Goal: Task Accomplishment & Management: Complete application form

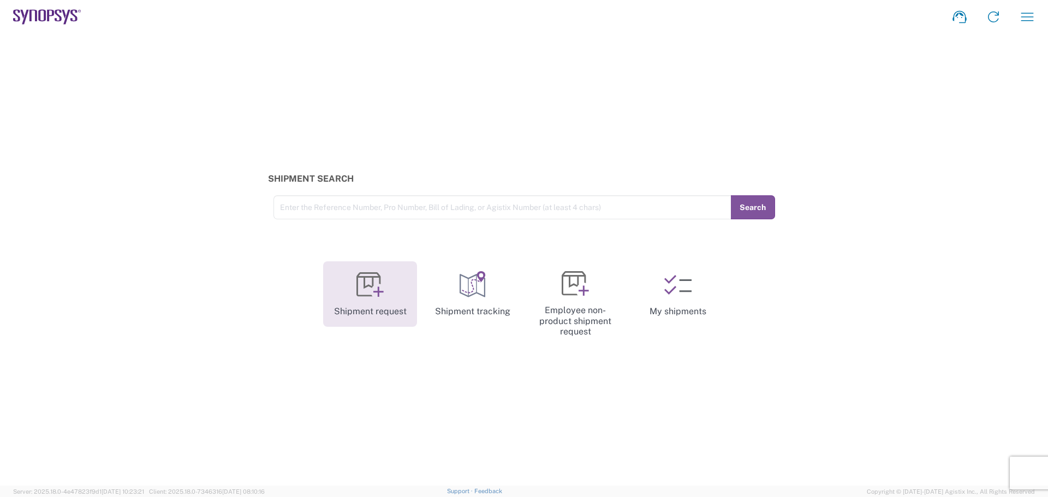
click at [377, 307] on link "Shipment request" at bounding box center [370, 293] width 94 height 65
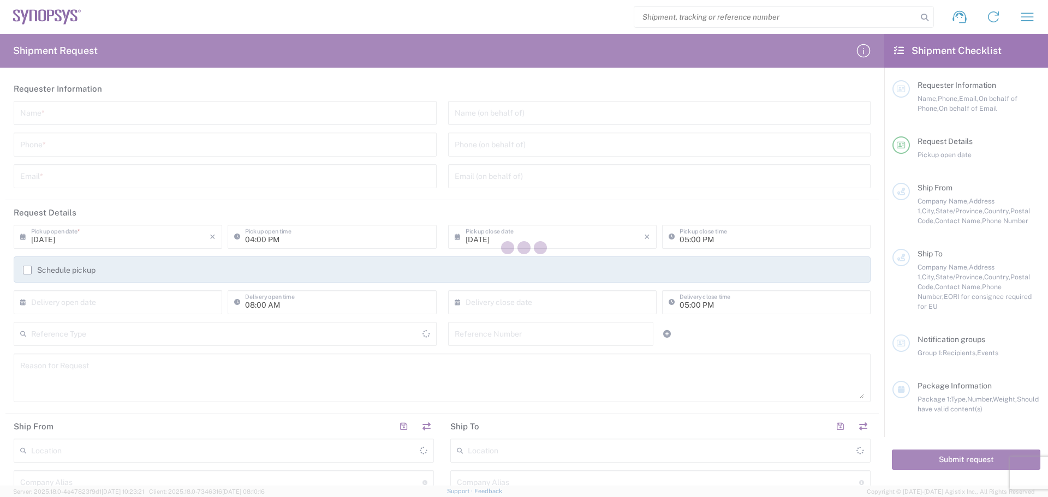
type input "[GEOGRAPHIC_DATA]"
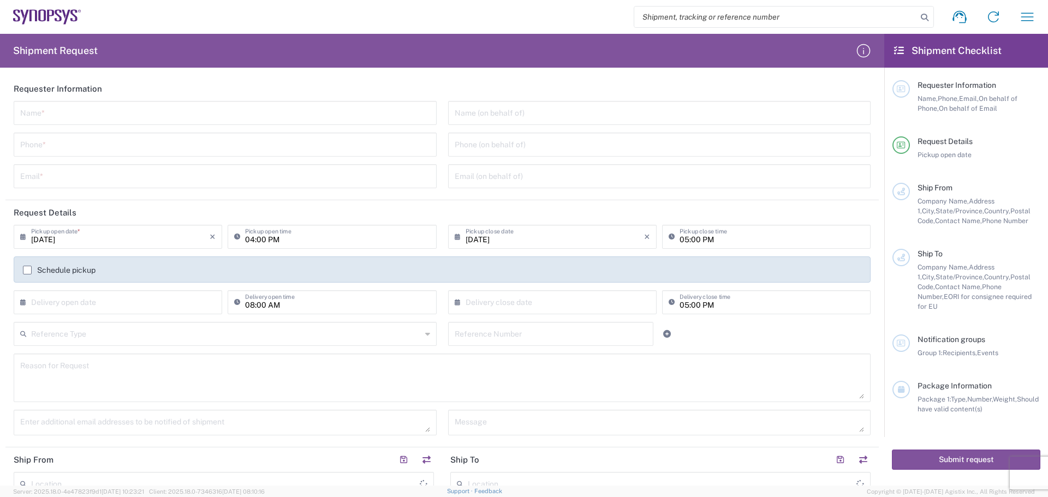
click at [317, 120] on input "text" at bounding box center [225, 112] width 410 height 19
type input "a"
type input "[PERSON_NAME]"
click at [300, 152] on input "tel" at bounding box center [225, 143] width 410 height 19
type input "9522298200"
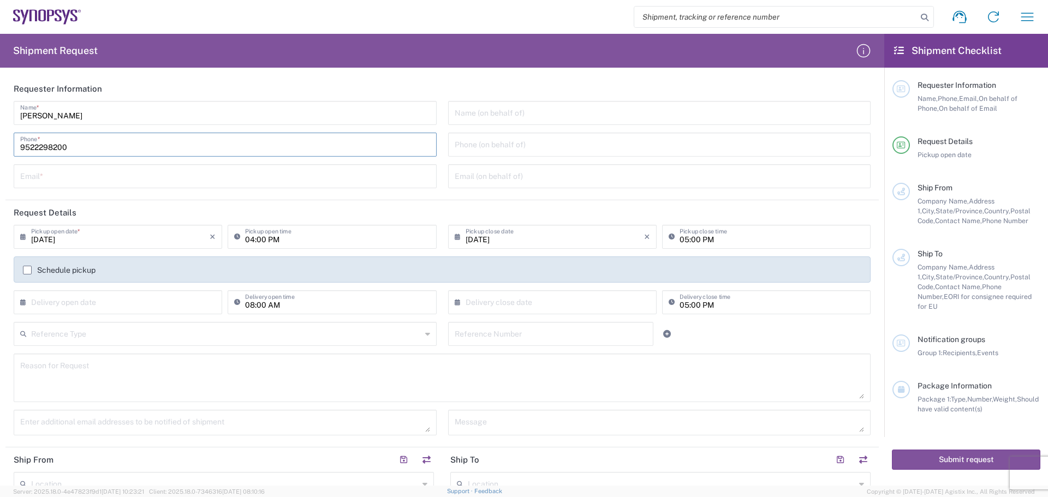
click at [128, 182] on input "text" at bounding box center [225, 175] width 410 height 19
click at [218, 177] on input "text" at bounding box center [225, 175] width 410 height 19
type input "[PERSON_NAME][EMAIL_ADDRESS][PERSON_NAME][DOMAIN_NAME]"
click at [519, 117] on input "text" at bounding box center [660, 112] width 410 height 19
type input "[PERSON_NAME]"
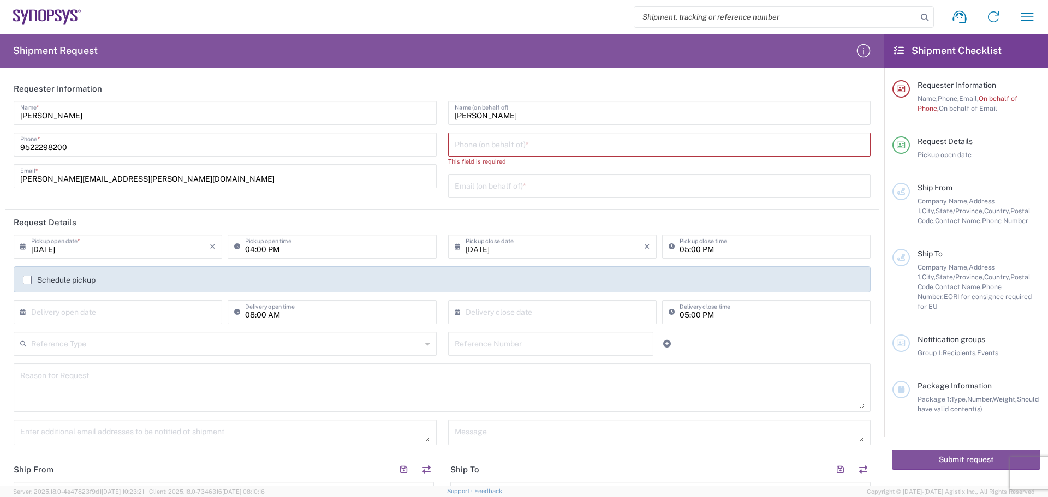
click at [519, 146] on input "tel" at bounding box center [660, 143] width 410 height 19
paste input "[PHONE_NUMBER]"
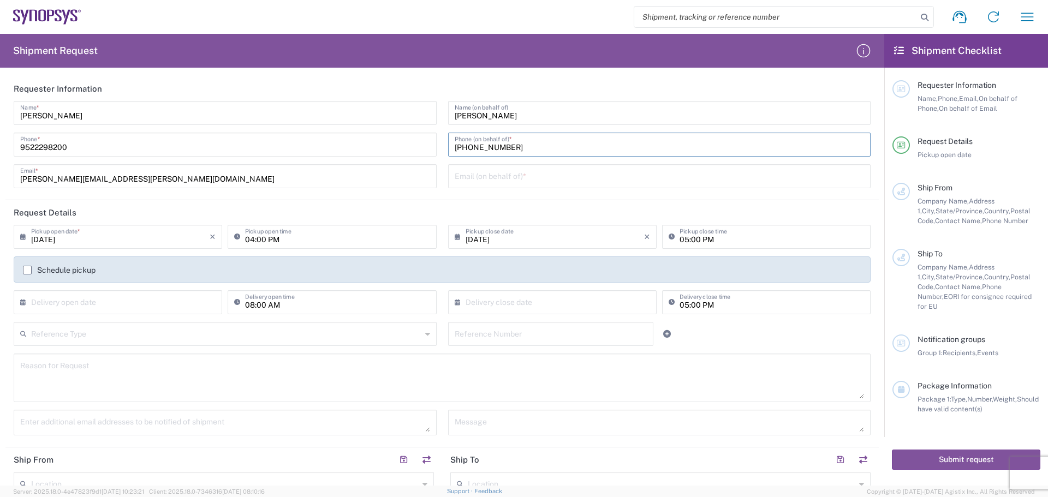
type input "[PHONE_NUMBER]"
click at [519, 180] on input "text" at bounding box center [660, 175] width 410 height 19
click at [342, 339] on input "text" at bounding box center [226, 333] width 390 height 19
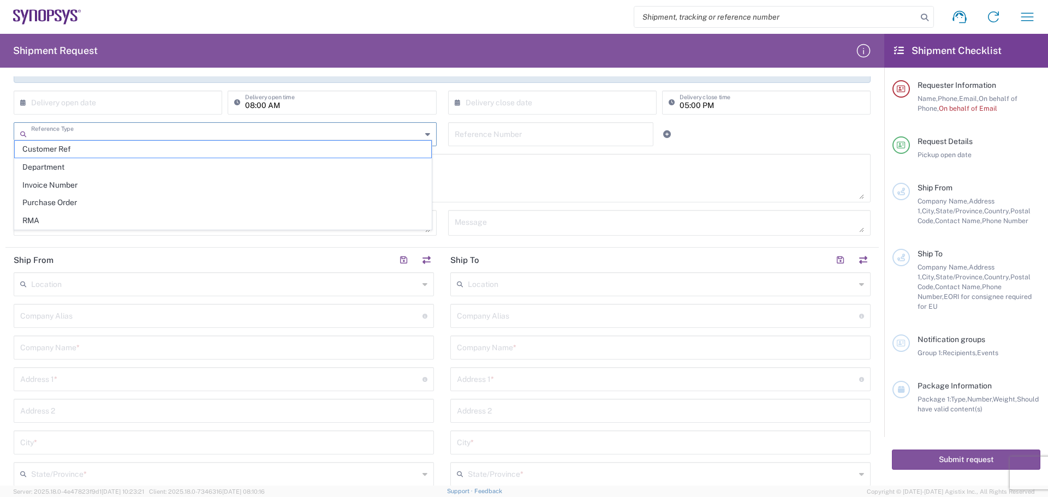
scroll to position [218, 0]
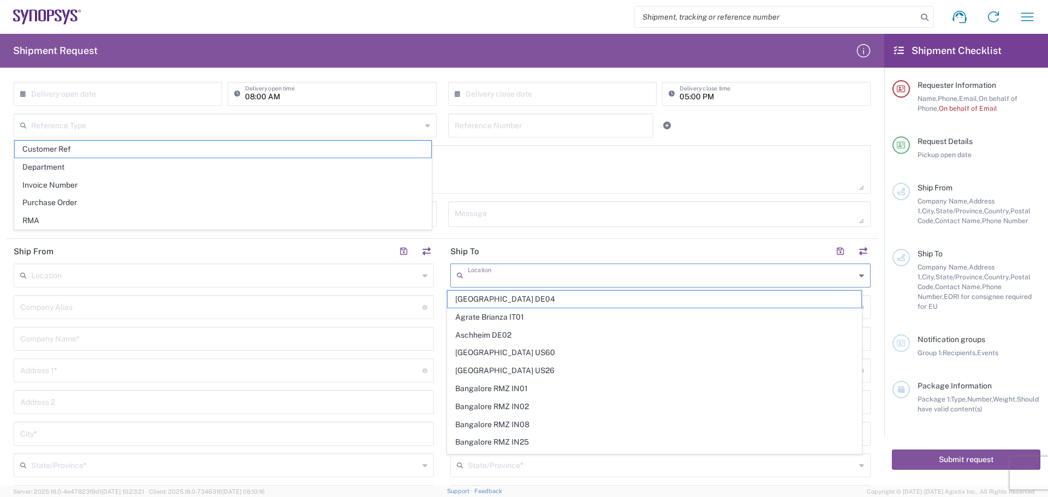
click at [497, 275] on input "text" at bounding box center [662, 274] width 388 height 19
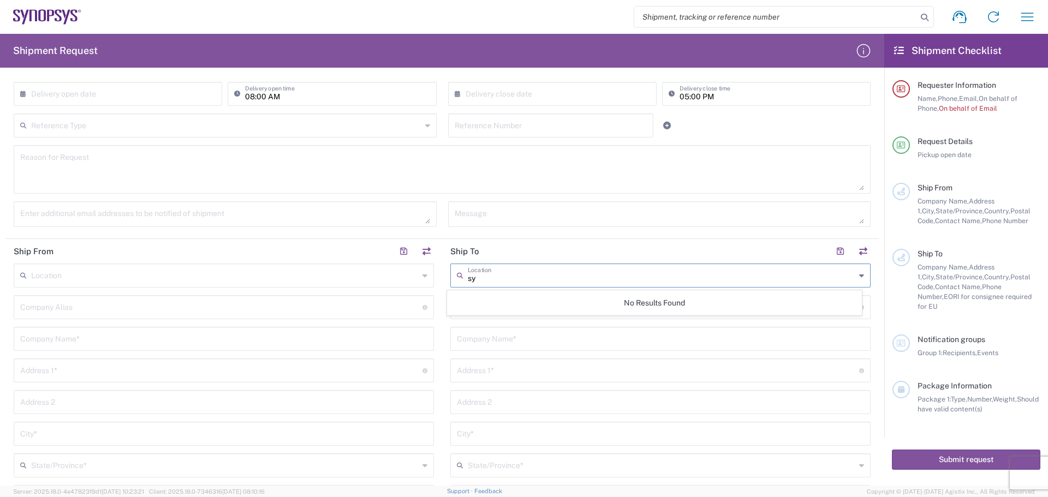
type input "s"
type input "Synopsys"
type input "s"
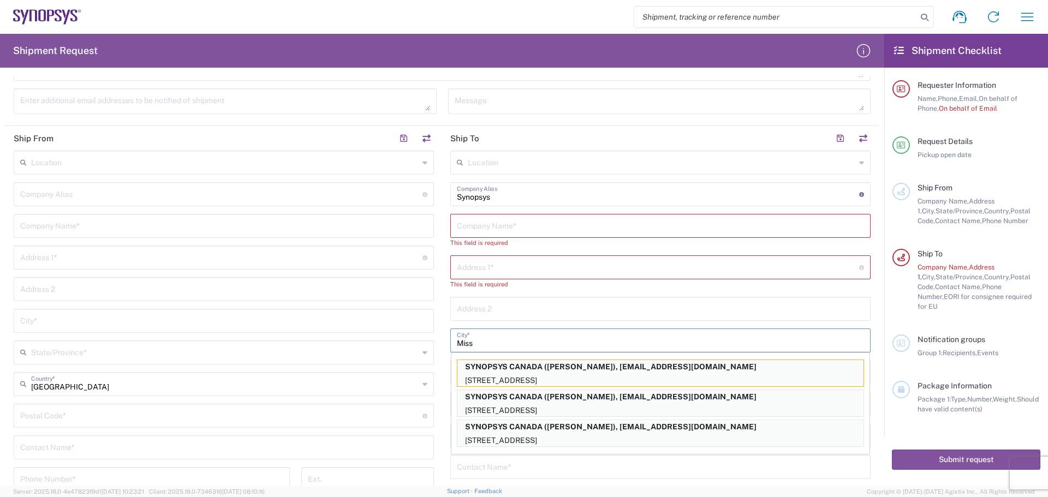
scroll to position [342, 0]
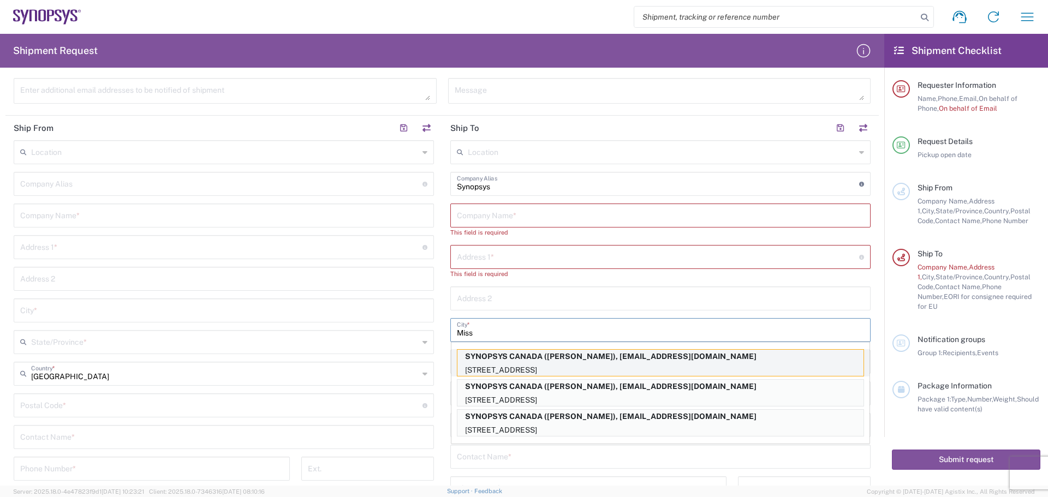
type input "Miss"
click at [519, 357] on p "SYNOPSYS CANADA ([PERSON_NAME]), [EMAIL_ADDRESS][DOMAIN_NAME]" at bounding box center [660, 357] width 406 height 14
type input "SYNOPSYS CANADA"
type input "[STREET_ADDRESS]"
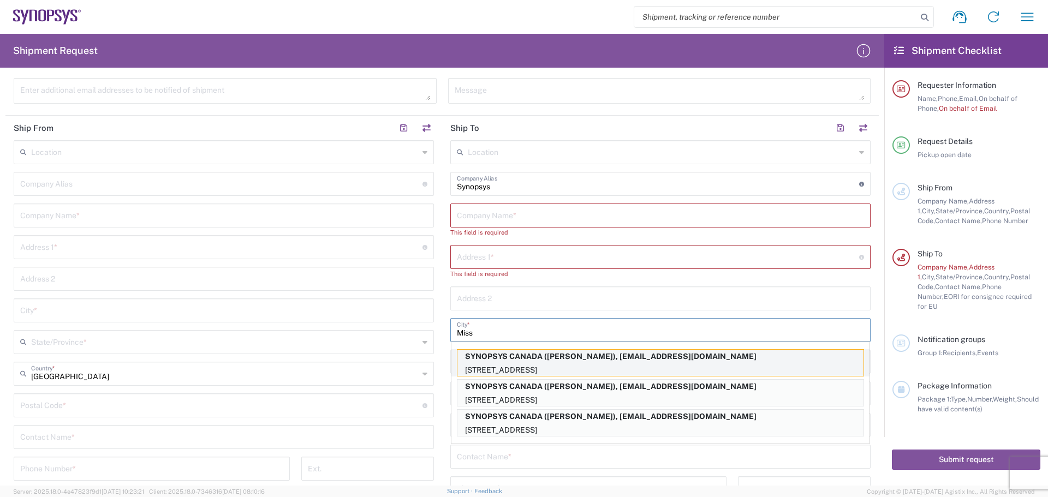
type input "SUITE 900"
type input "[GEOGRAPHIC_DATA]"
type input "L5B1M2"
type input "[PERSON_NAME]"
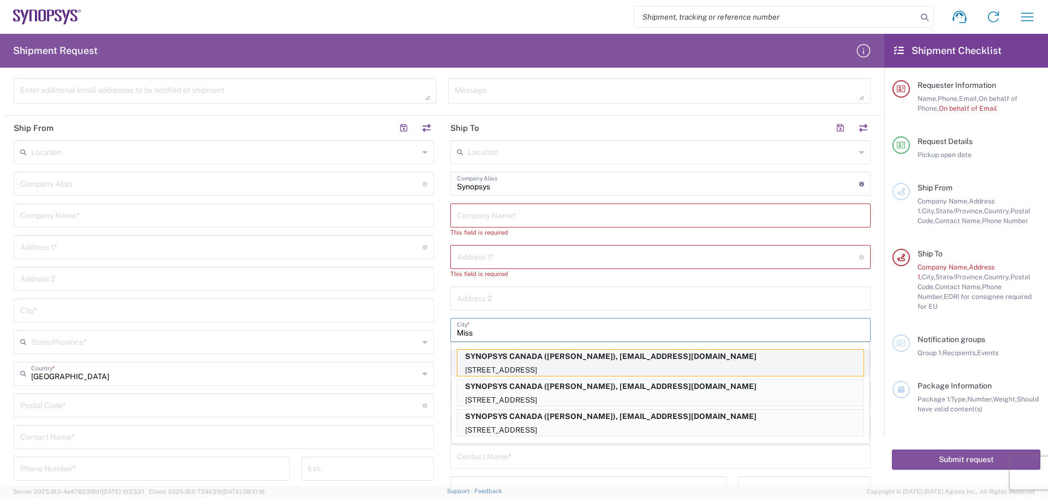
type input "9052738498"
type input "[EMAIL_ADDRESS][DOMAIN_NAME]"
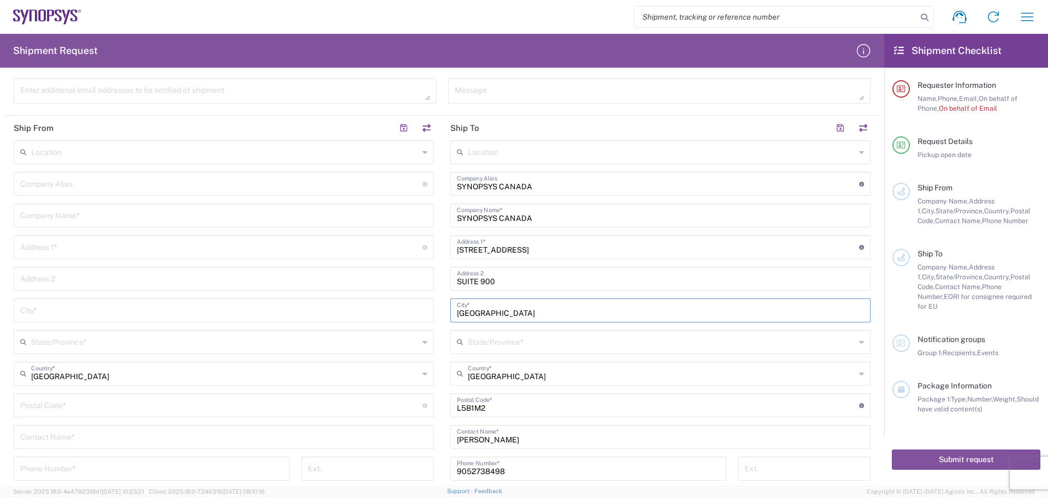
click at [492, 251] on input "[STREET_ADDRESS]" at bounding box center [658, 246] width 402 height 19
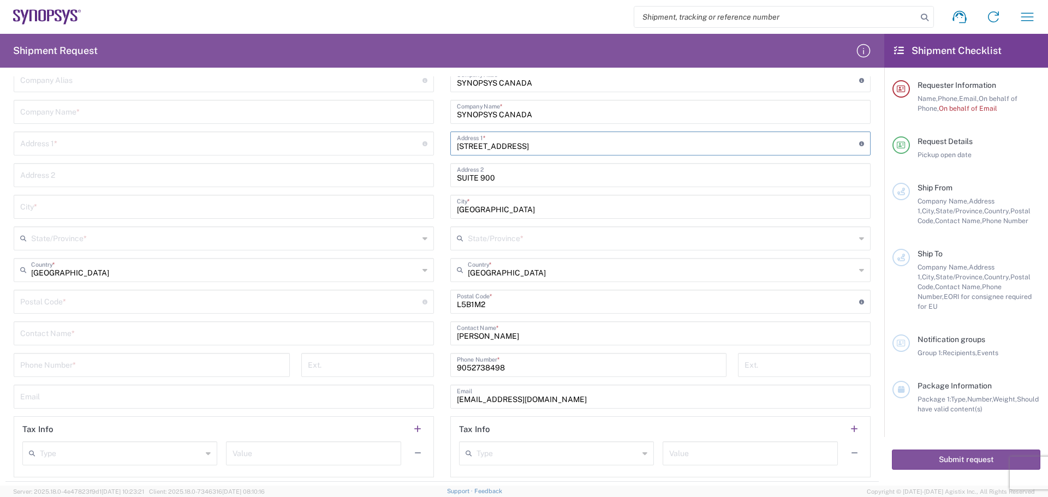
scroll to position [560, 0]
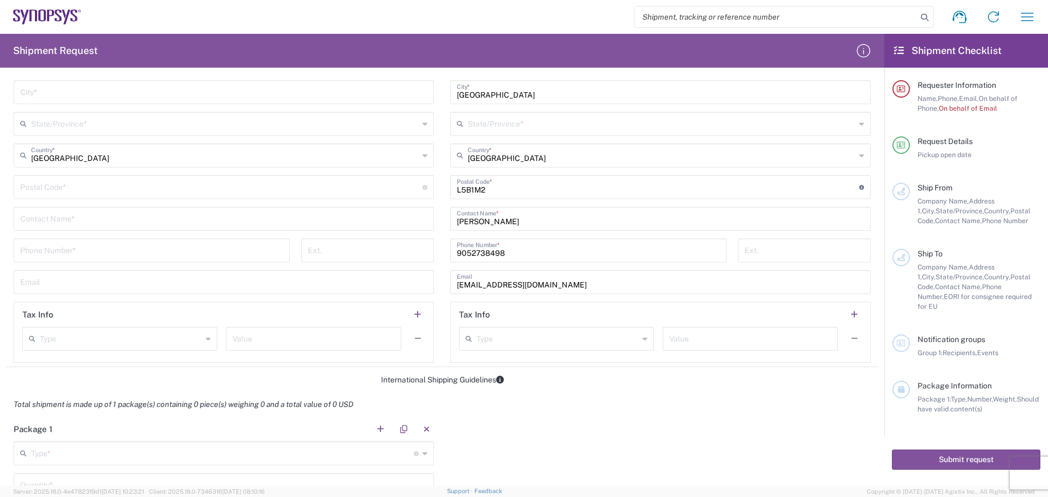
type input "[STREET_ADDRESS]"
drag, startPoint x: 564, startPoint y: 278, endPoint x: 333, endPoint y: 292, distance: 231.3
click at [331, 293] on div "Ship From Location [GEOGRAPHIC_DATA] DE04 Agrate Brianza IT01 [GEOGRAPHIC_DATA]…" at bounding box center [441, 132] width 873 height 470
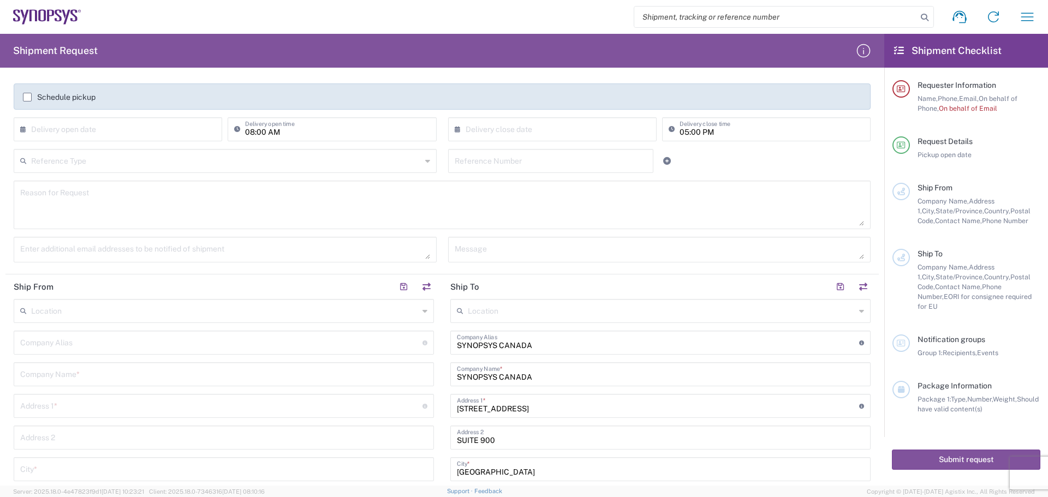
scroll to position [14, 0]
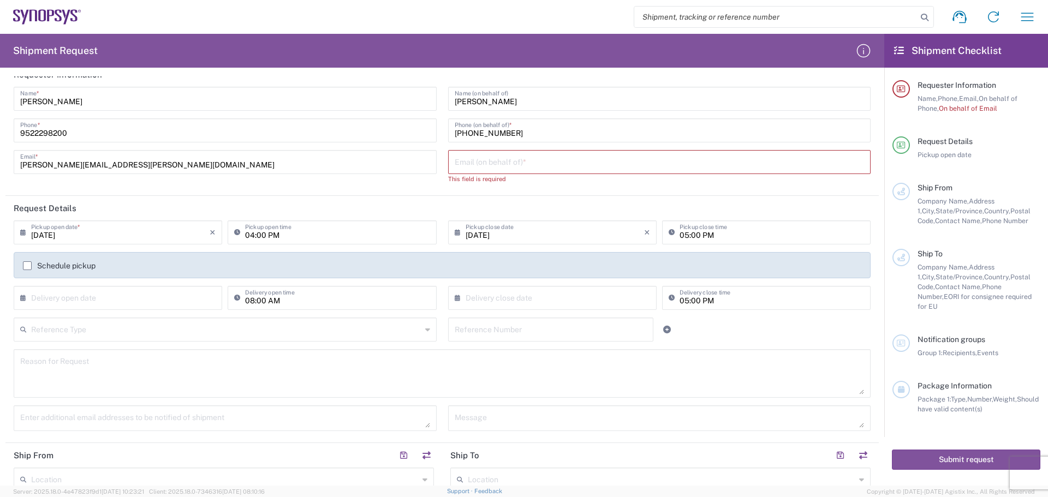
click at [491, 168] on input "text" at bounding box center [660, 161] width 410 height 19
paste input "[EMAIL_ADDRESS][DOMAIN_NAME]"
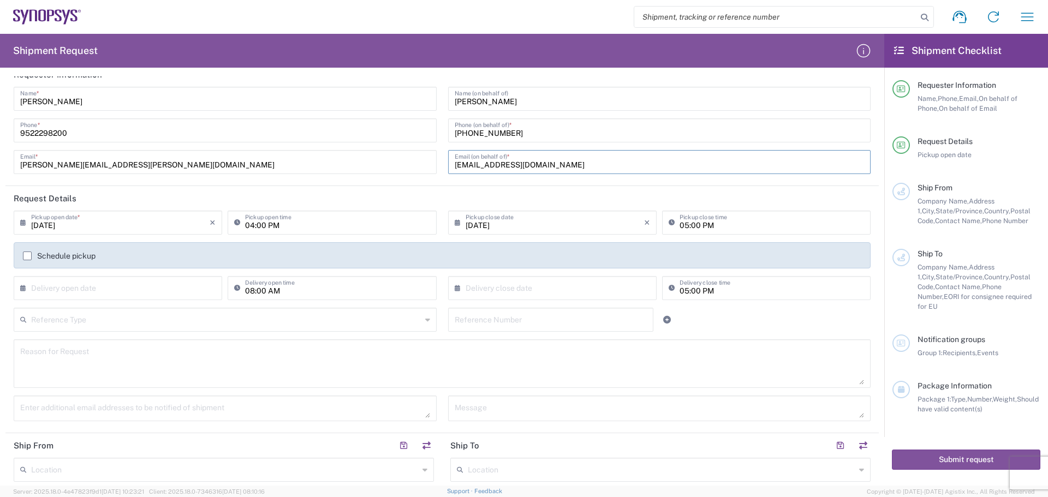
type input "[EMAIL_ADDRESS][DOMAIN_NAME]"
click at [215, 226] on div "[DATE] × Pickup open date *" at bounding box center [118, 223] width 208 height 24
click at [210, 224] on icon "×" at bounding box center [213, 222] width 6 height 17
click at [123, 222] on input "text" at bounding box center [120, 221] width 178 height 19
click at [119, 277] on span "3" at bounding box center [120, 274] width 16 height 15
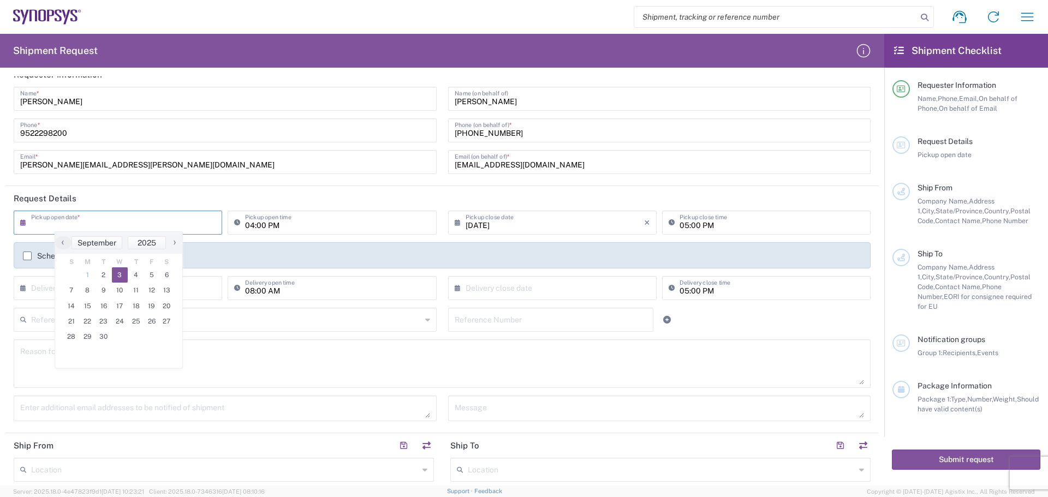
type input "[DATE]"
click at [519, 222] on input "text" at bounding box center [555, 221] width 178 height 19
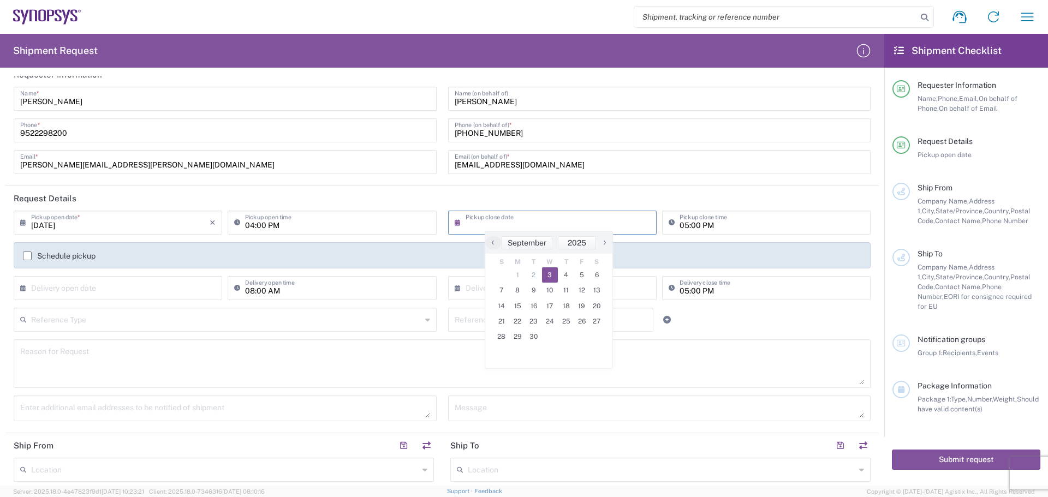
click at [519, 278] on span "3" at bounding box center [550, 274] width 16 height 15
type input "[DATE]"
click at [79, 292] on input "text" at bounding box center [120, 287] width 178 height 19
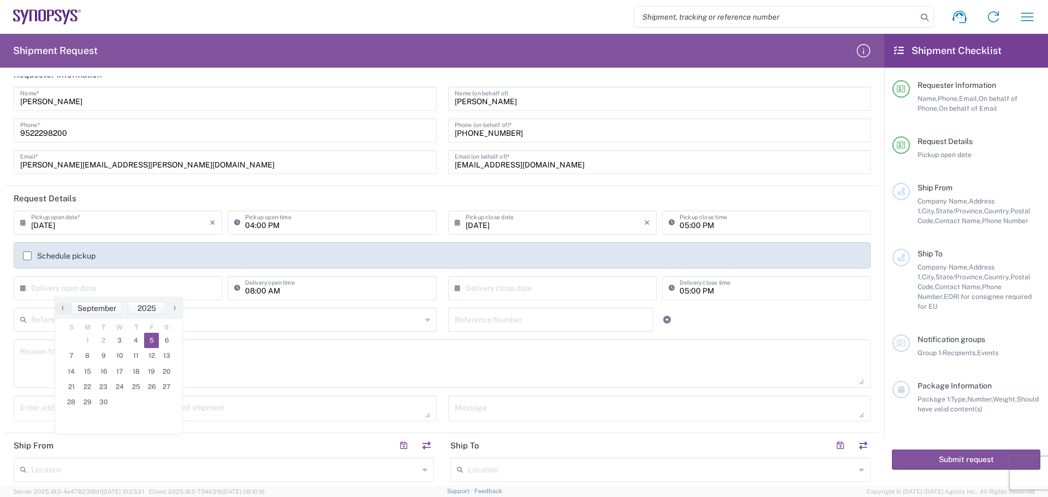
click at [153, 340] on span "5" at bounding box center [151, 340] width 15 height 15
type input "[DATE]"
click at [510, 286] on input "text" at bounding box center [555, 287] width 178 height 19
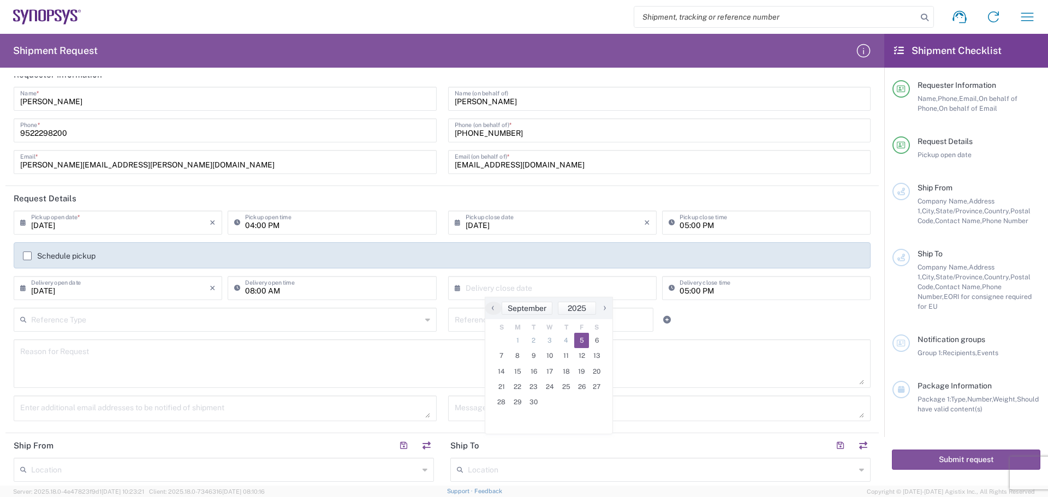
click at [519, 338] on span "5" at bounding box center [581, 340] width 15 height 15
type input "[DATE]"
click at [299, 228] on input "03:40 PM" at bounding box center [337, 221] width 184 height 19
type input "01:40 PM"
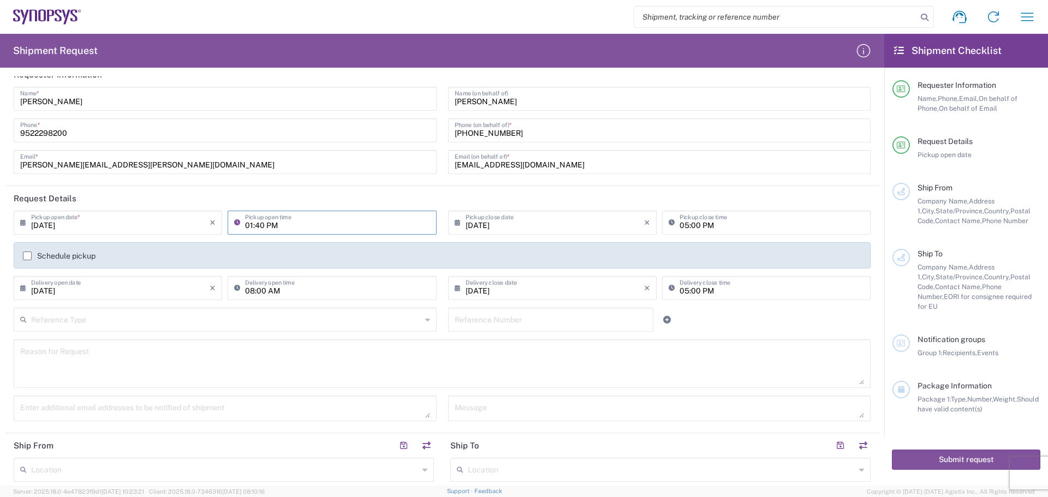
click at [519, 224] on input "05:00 PM" at bounding box center [772, 221] width 184 height 19
type input "03:00 PM"
drag, startPoint x: 257, startPoint y: 229, endPoint x: 266, endPoint y: 218, distance: 14.0
click at [257, 228] on input "01:40 PM" at bounding box center [337, 221] width 184 height 19
click at [259, 228] on input "01:40 PM" at bounding box center [337, 221] width 184 height 19
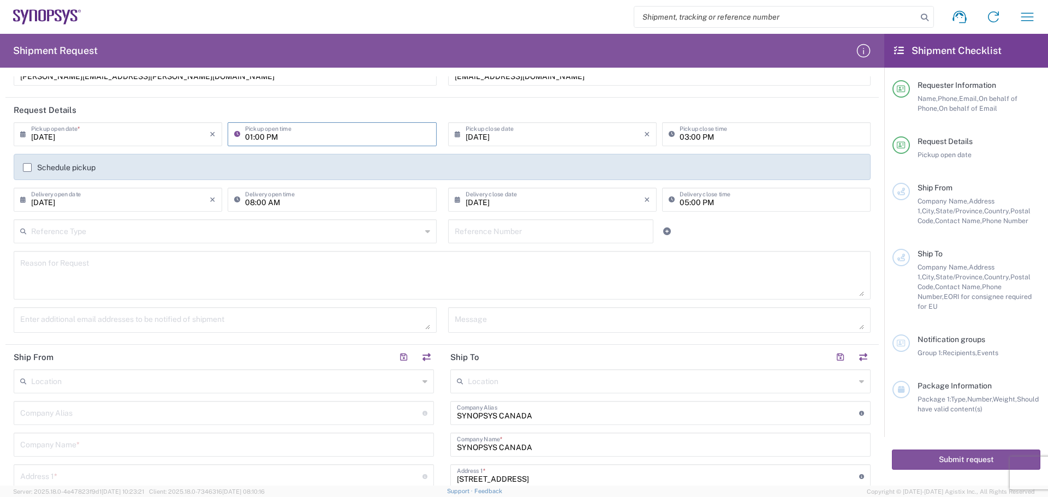
scroll to position [123, 0]
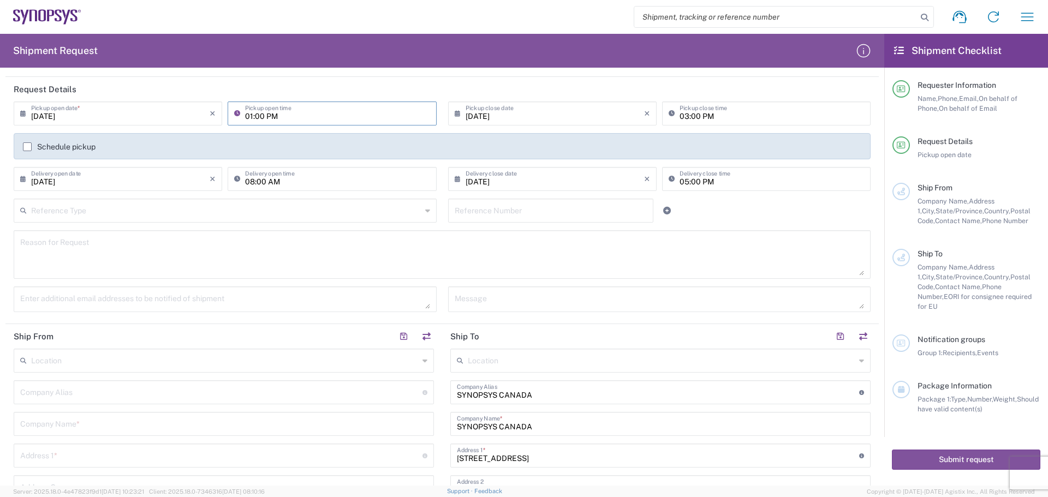
type input "01:00 PM"
click at [281, 302] on textarea at bounding box center [225, 299] width 410 height 19
click at [287, 308] on textarea at bounding box center [225, 299] width 410 height 19
paste textarea "[PERSON_NAME][EMAIL_ADDRESS][PERSON_NAME][DOMAIN_NAME]"
type textarea "[PERSON_NAME][EMAIL_ADDRESS][PERSON_NAME][DOMAIN_NAME]"
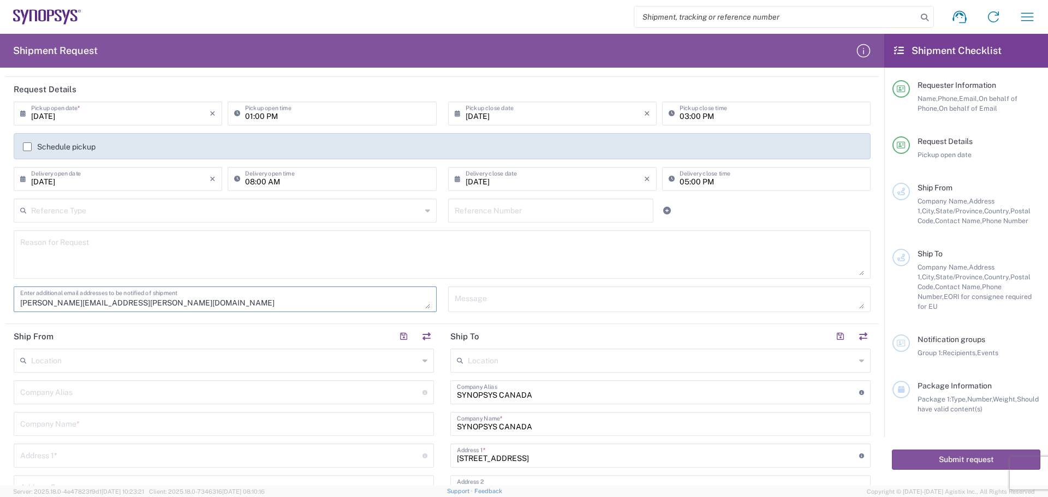
click at [515, 302] on textarea at bounding box center [660, 299] width 410 height 19
click at [519, 297] on textarea "for PO" at bounding box center [660, 299] width 410 height 19
paste textarea "4800022065"
type textarea "for PO 4800022065"
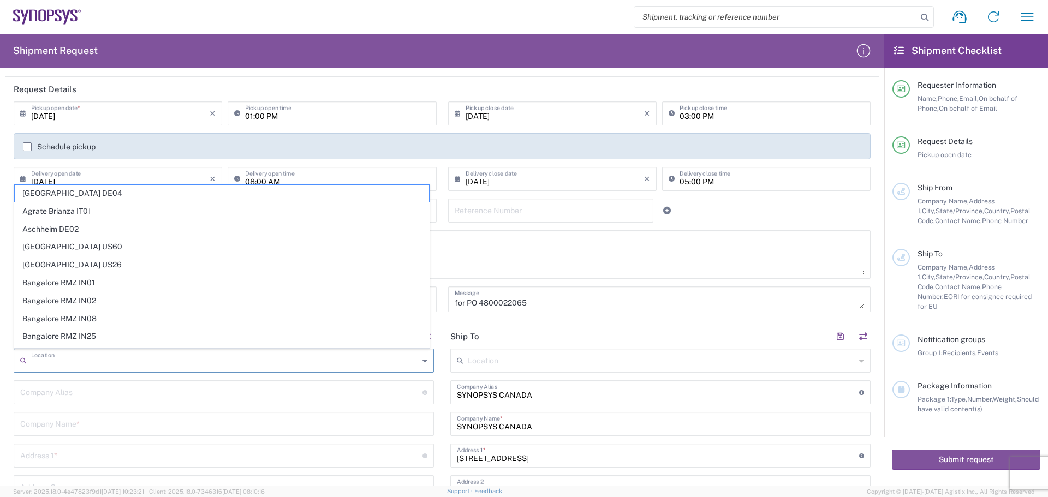
click at [103, 361] on input "text" at bounding box center [225, 359] width 388 height 19
click at [99, 415] on input "text" at bounding box center [223, 423] width 407 height 19
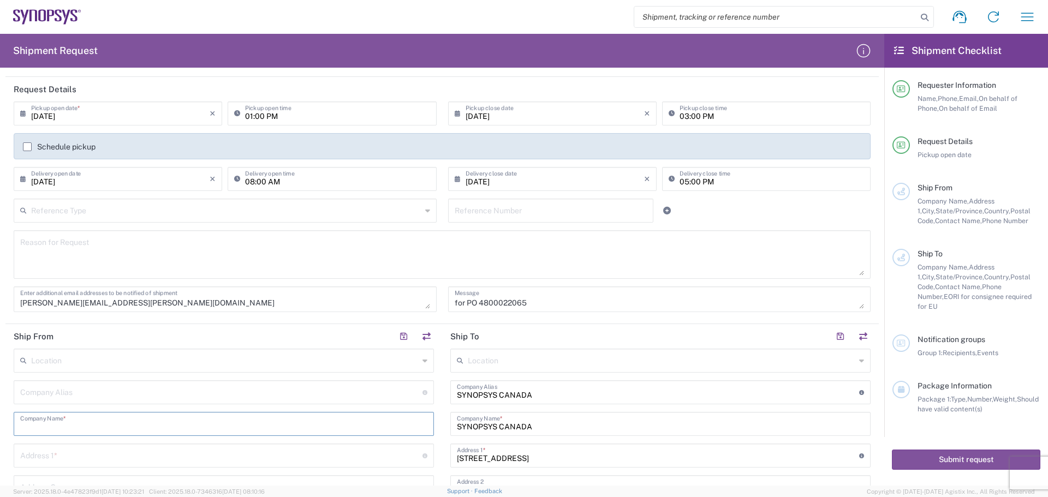
type input "Ironwood Electronics"
type input "[STREET_ADDRESS]"
type input "[PERSON_NAME]"
type input "[GEOGRAPHIC_DATA]"
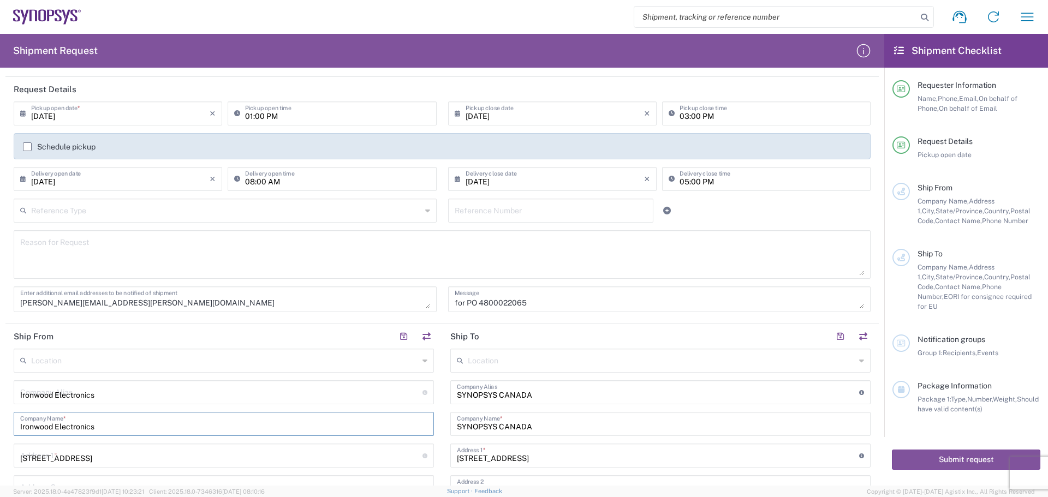
type input "55121"
type input "9522298200"
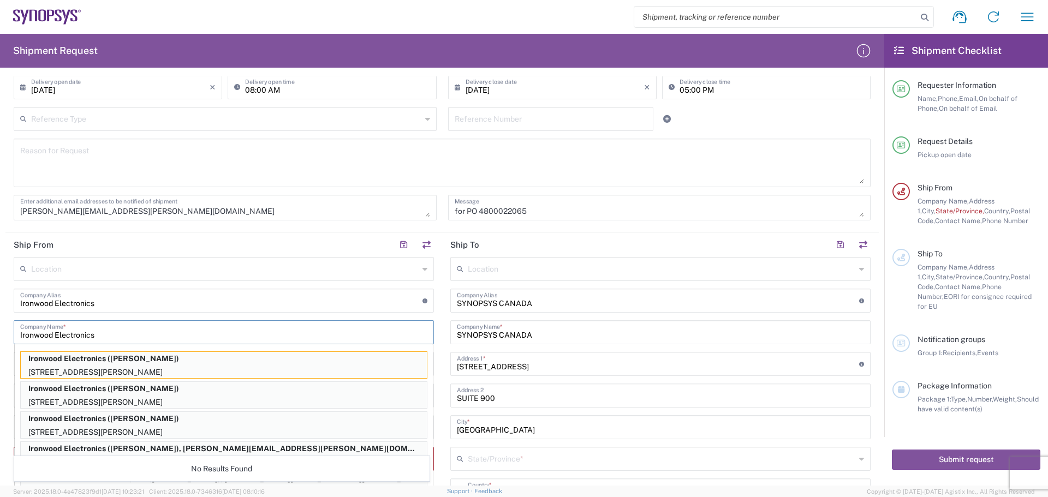
scroll to position [233, 0]
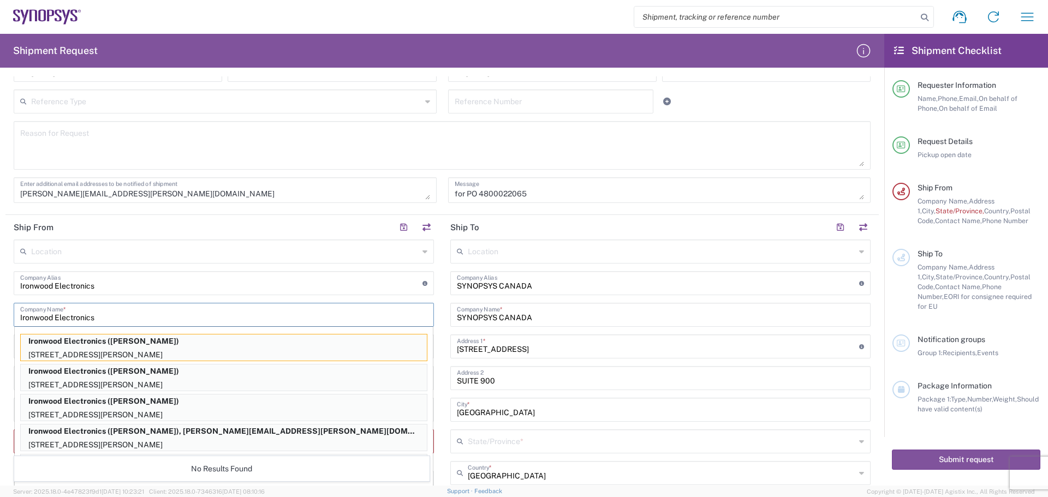
click at [131, 352] on p "[STREET_ADDRESS][PERSON_NAME]" at bounding box center [224, 355] width 406 height 14
type input "[STREET_ADDRESS]"
type input "[PERSON_NAME]"
type input "[US_STATE]"
type input "[PERSON_NAME]"
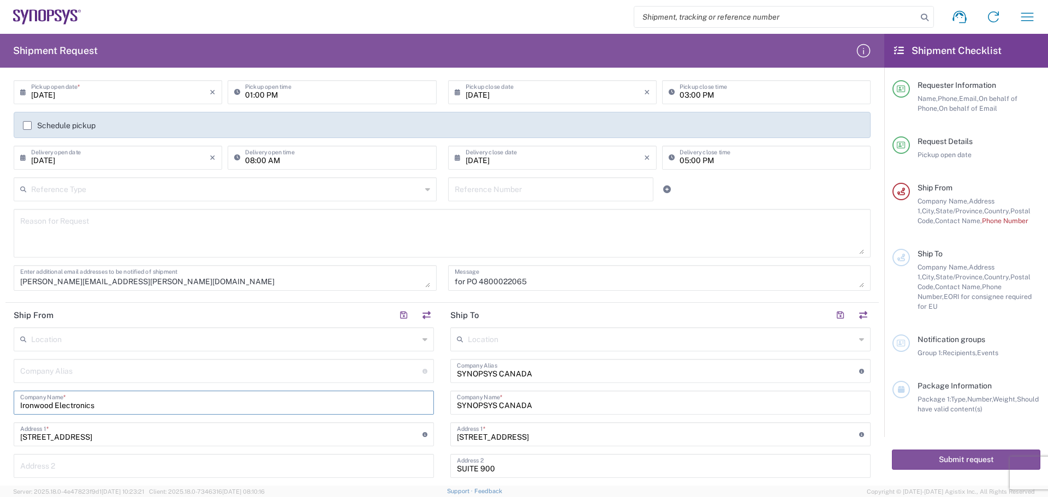
scroll to position [69, 0]
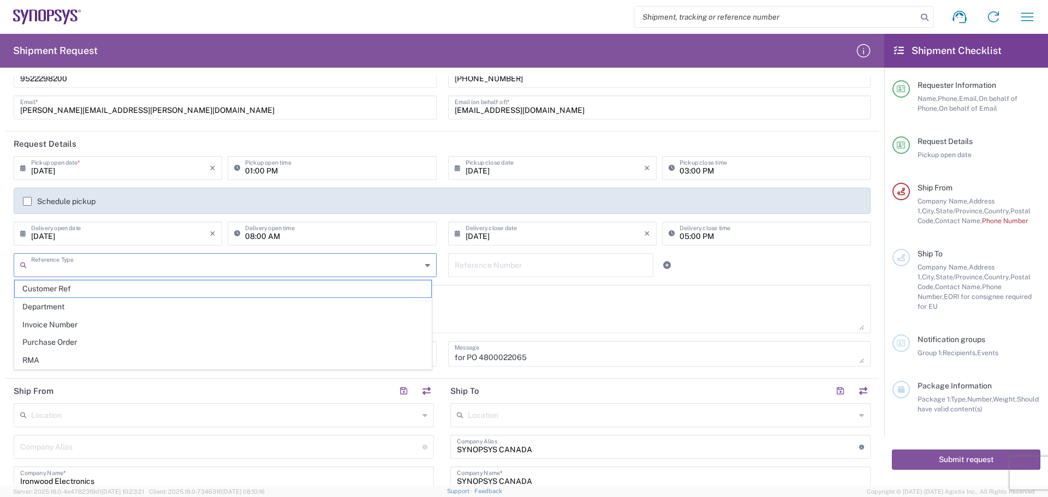
click at [210, 268] on input "text" at bounding box center [226, 264] width 390 height 19
click at [192, 340] on span "Purchase Order" at bounding box center [223, 342] width 416 height 17
type input "Purchase Order"
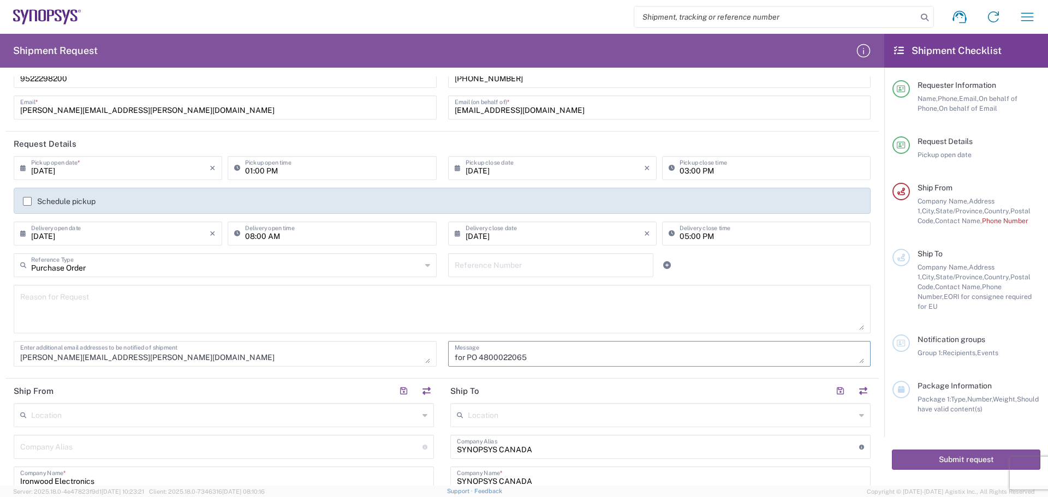
drag, startPoint x: 554, startPoint y: 359, endPoint x: 475, endPoint y: 362, distance: 78.7
click at [475, 362] on textarea "for PO 4800022065" at bounding box center [660, 353] width 410 height 19
click at [519, 258] on input "text" at bounding box center [551, 264] width 193 height 19
paste input "4800022065"
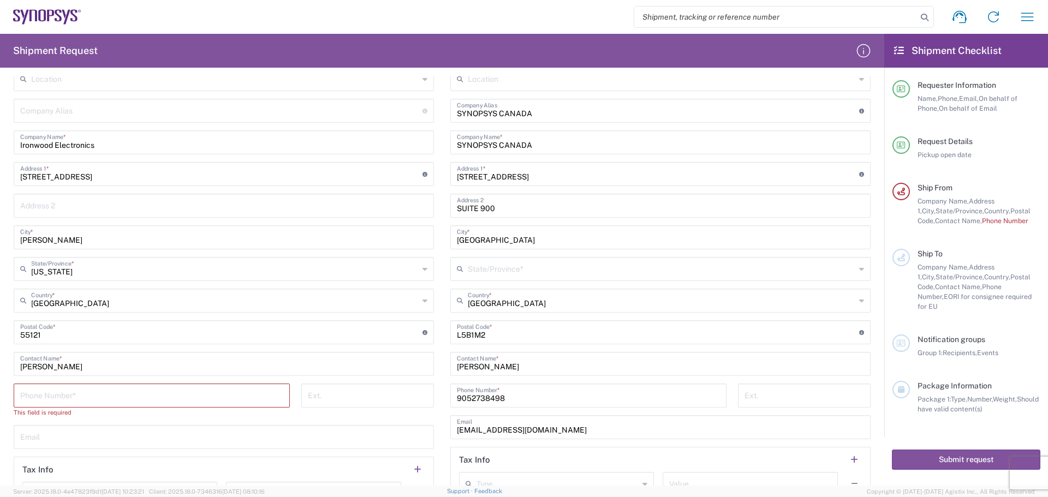
scroll to position [505, 0]
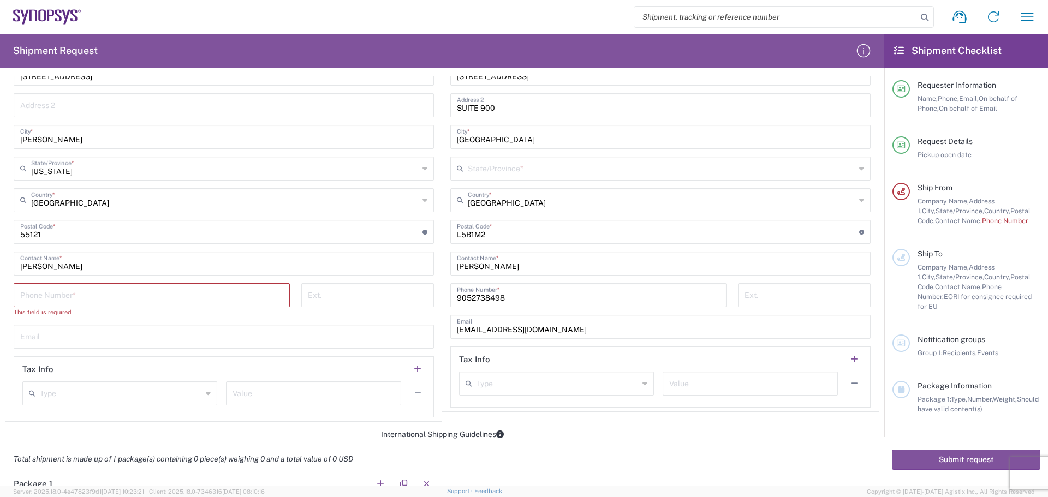
type input "4800022065"
click at [118, 297] on input "tel" at bounding box center [151, 294] width 263 height 19
type input "9522298200"
type input "Ironwood Electronics"
type input "[STREET_ADDRESS]"
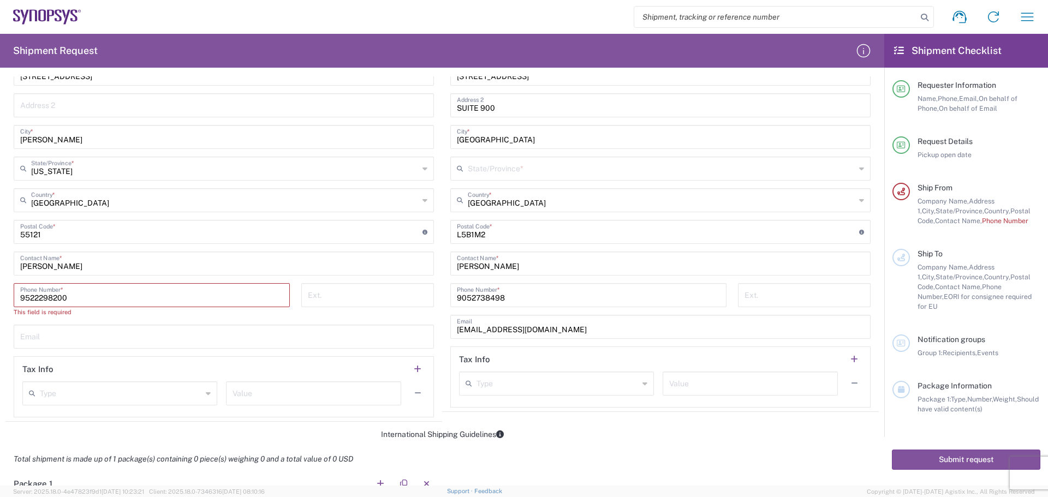
type input "[PERSON_NAME]"
type input "[GEOGRAPHIC_DATA]"
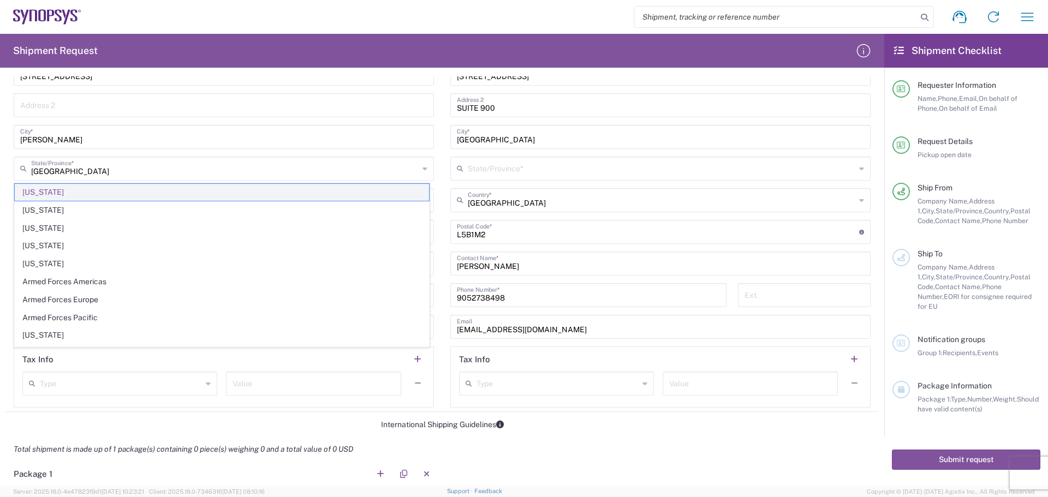
click at [157, 194] on span "[US_STATE]" at bounding box center [222, 192] width 414 height 17
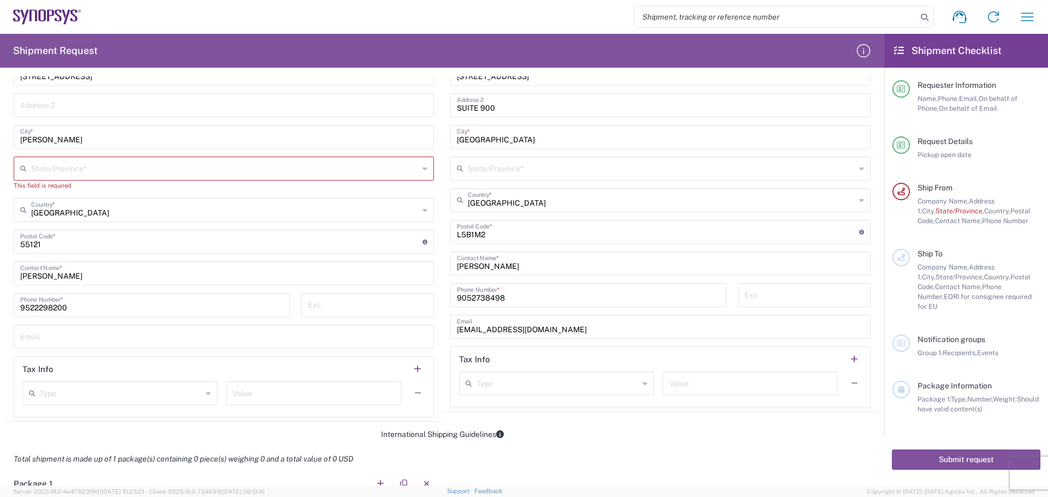
click at [184, 166] on input "text" at bounding box center [225, 167] width 388 height 19
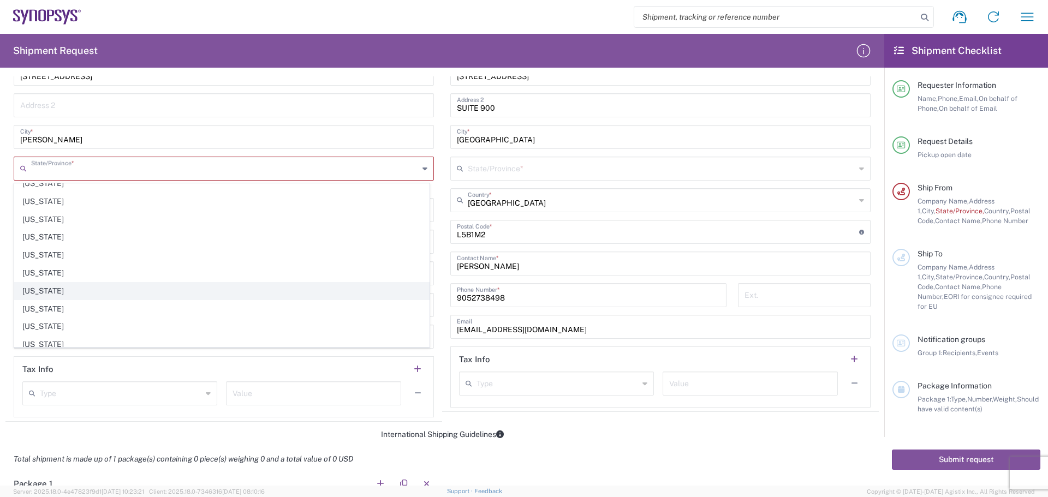
scroll to position [437, 0]
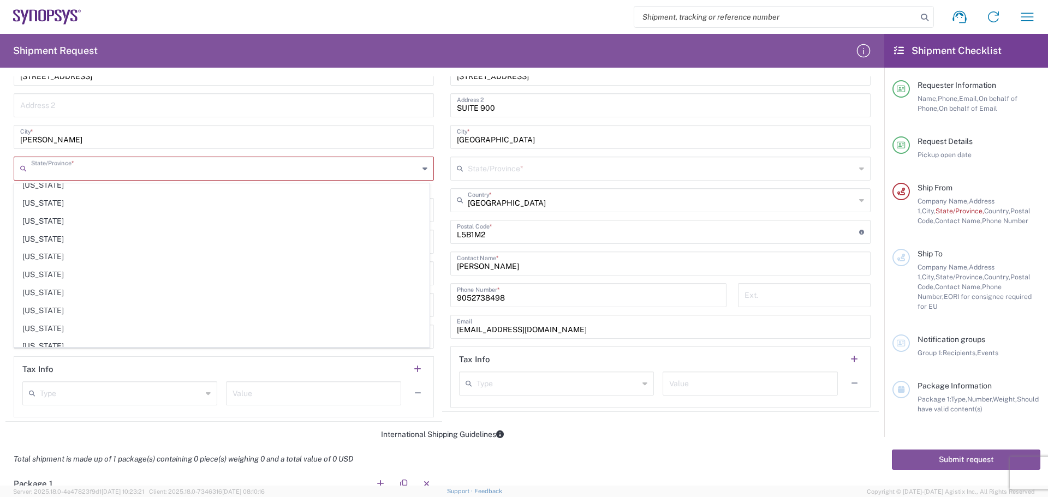
click at [248, 221] on span "[US_STATE]" at bounding box center [222, 221] width 414 height 17
type input "[US_STATE]"
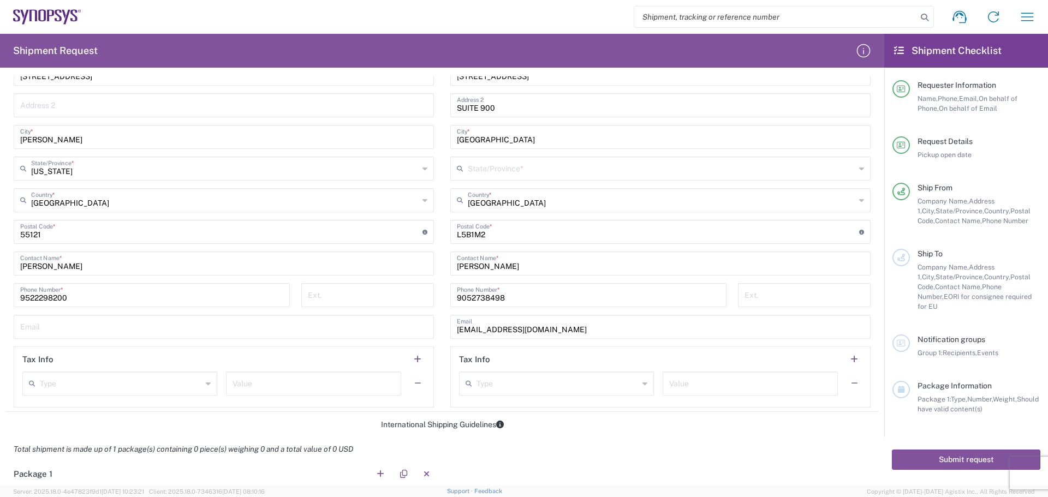
click at [237, 321] on input "text" at bounding box center [223, 326] width 407 height 19
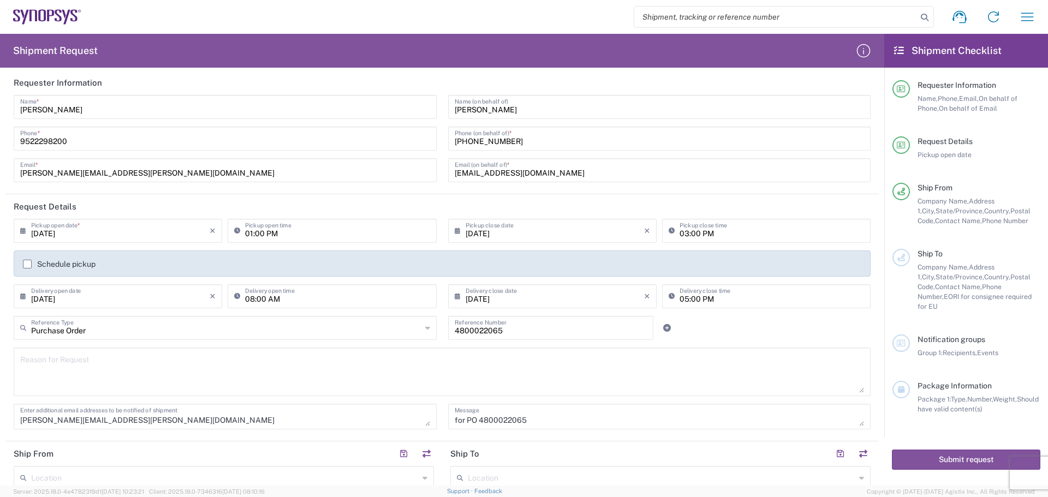
scroll to position [0, 0]
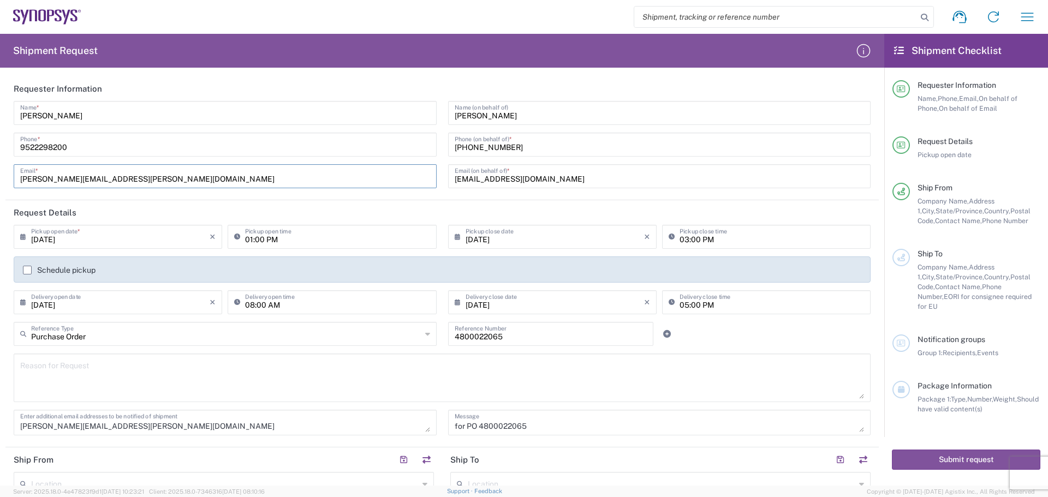
drag, startPoint x: 200, startPoint y: 176, endPoint x: 17, endPoint y: 183, distance: 183.0
click at [17, 183] on div "[PERSON_NAME][EMAIL_ADDRESS][PERSON_NAME][DOMAIN_NAME] Email *" at bounding box center [225, 176] width 423 height 24
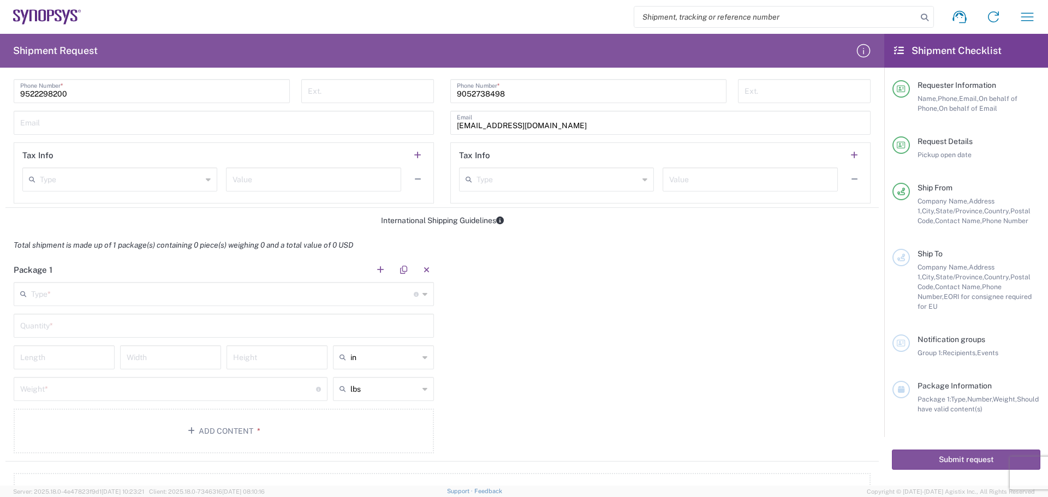
scroll to position [603, 0]
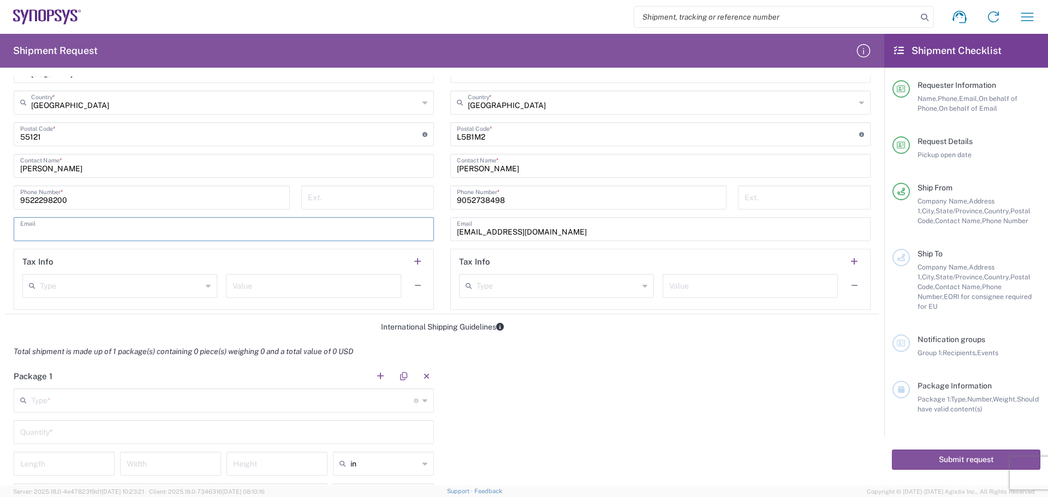
click at [123, 230] on input "text" at bounding box center [223, 228] width 407 height 19
paste input "[PERSON_NAME][EMAIL_ADDRESS][PERSON_NAME][DOMAIN_NAME]"
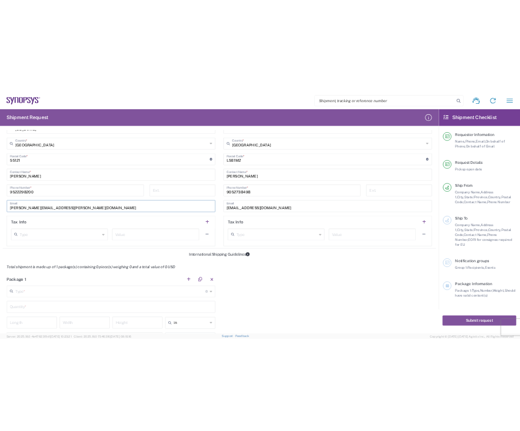
scroll to position [767, 0]
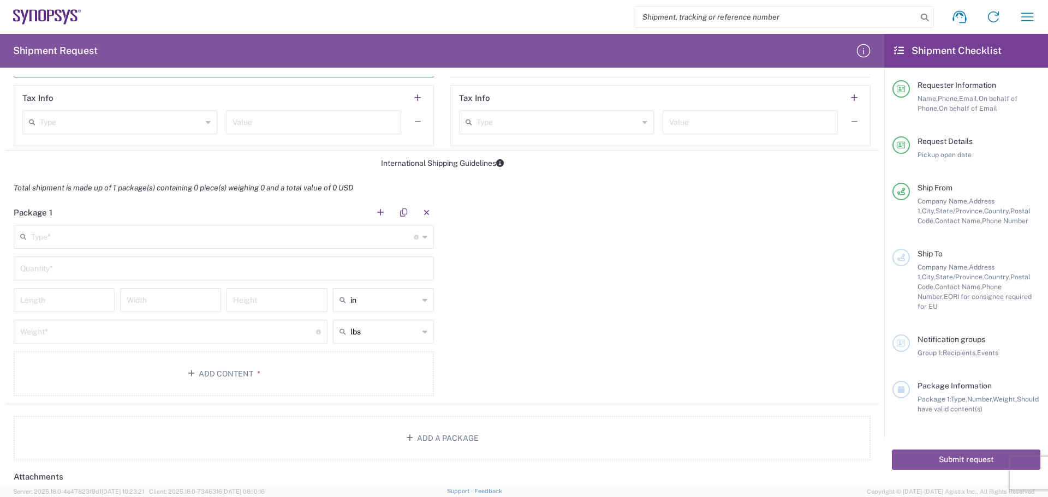
type input "[PERSON_NAME][EMAIL_ADDRESS][PERSON_NAME][DOMAIN_NAME]"
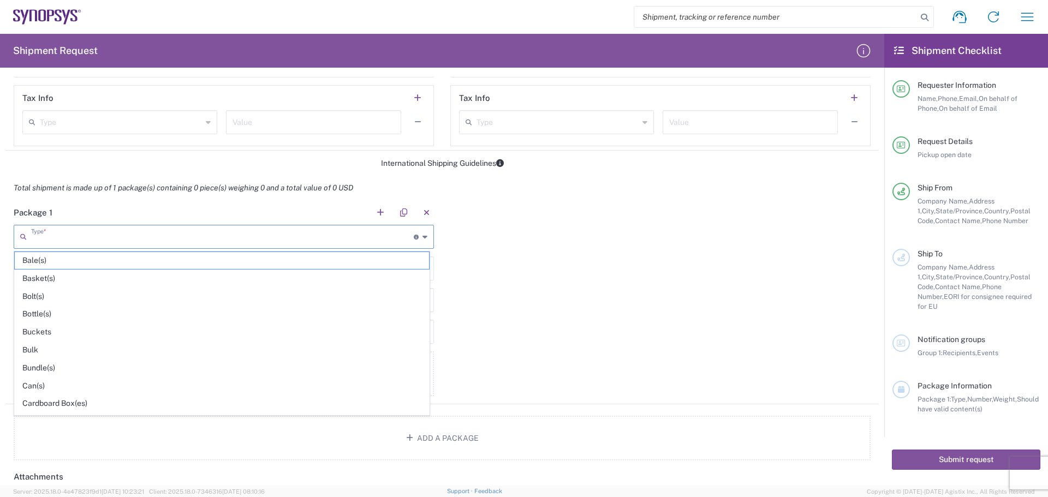
click at [186, 233] on input "text" at bounding box center [222, 236] width 383 height 19
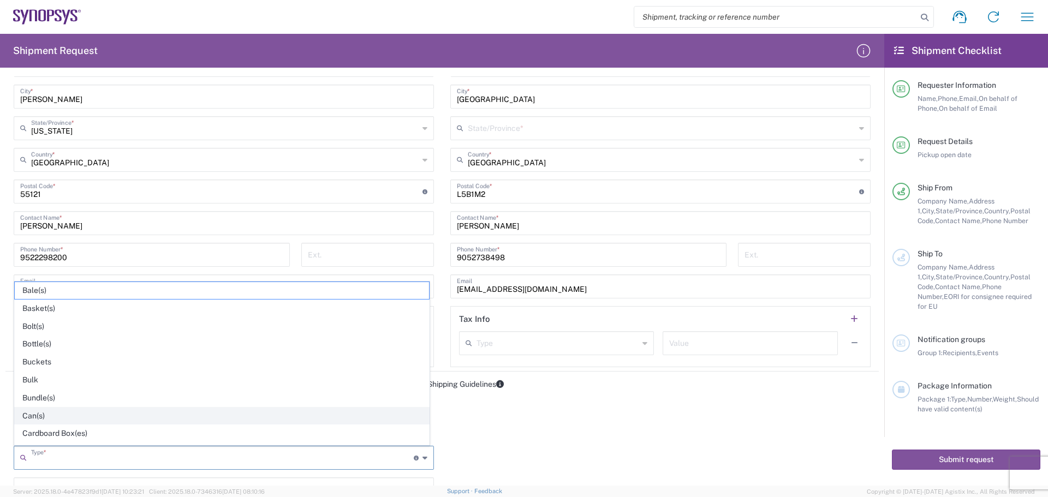
scroll to position [55, 0]
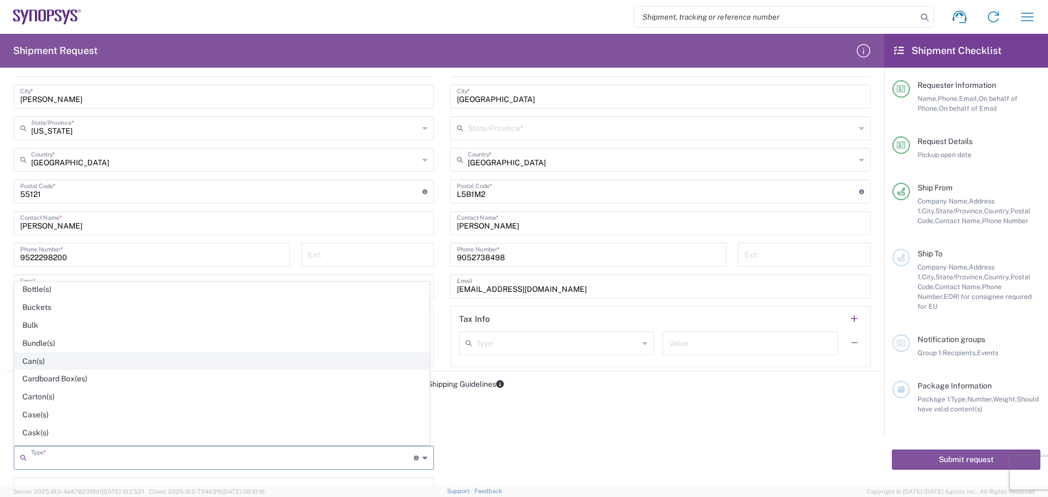
click at [151, 413] on span "Case(s)" at bounding box center [222, 415] width 414 height 17
type input "Case(s)"
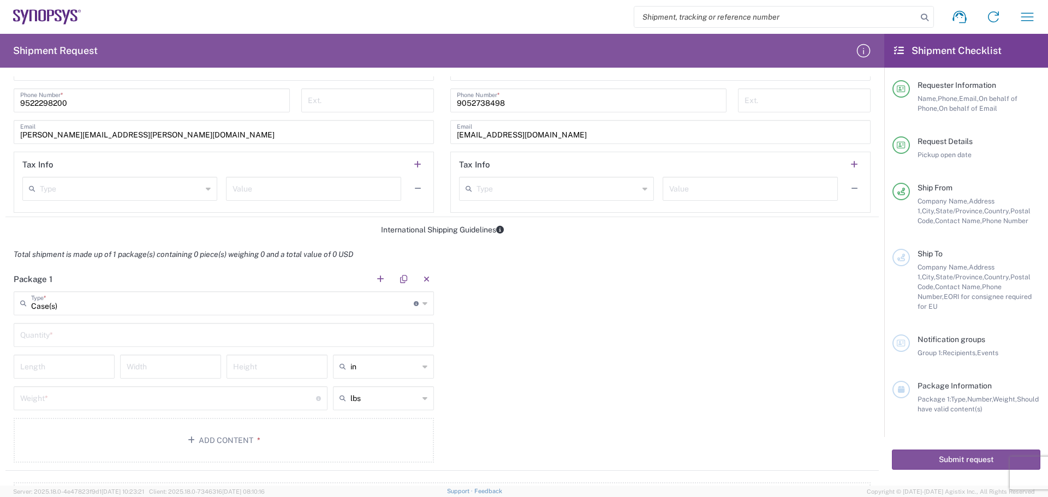
scroll to position [710, 0]
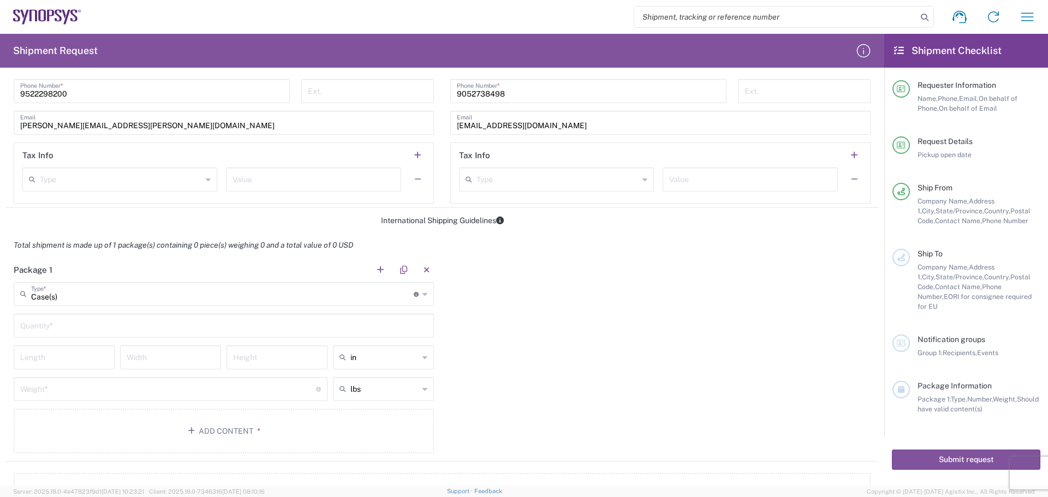
click at [173, 329] on input "text" at bounding box center [223, 324] width 407 height 19
type input "1"
click at [68, 355] on input "number" at bounding box center [64, 356] width 88 height 19
click at [162, 385] on input "number" at bounding box center [168, 388] width 296 height 19
type input "43"
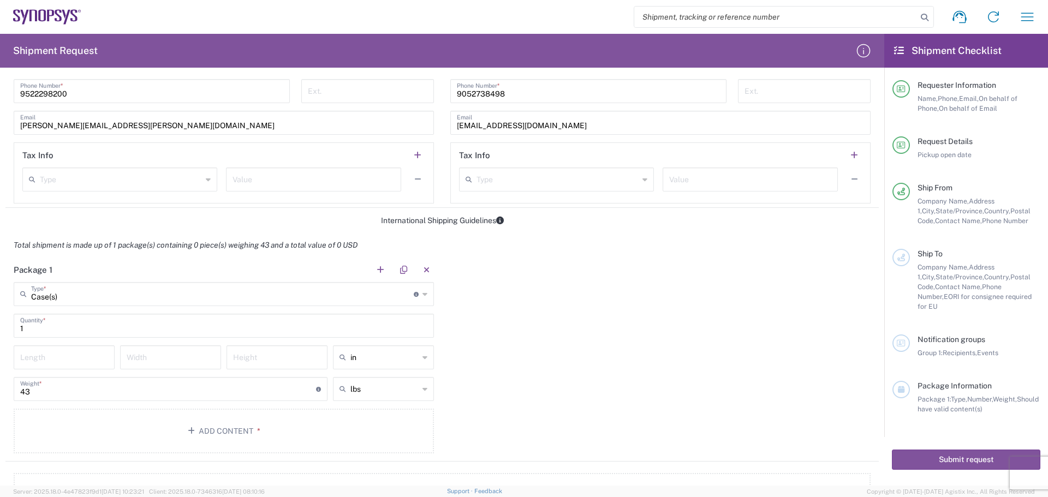
click at [57, 360] on input "number" at bounding box center [64, 356] width 88 height 19
type input "24"
type input "11"
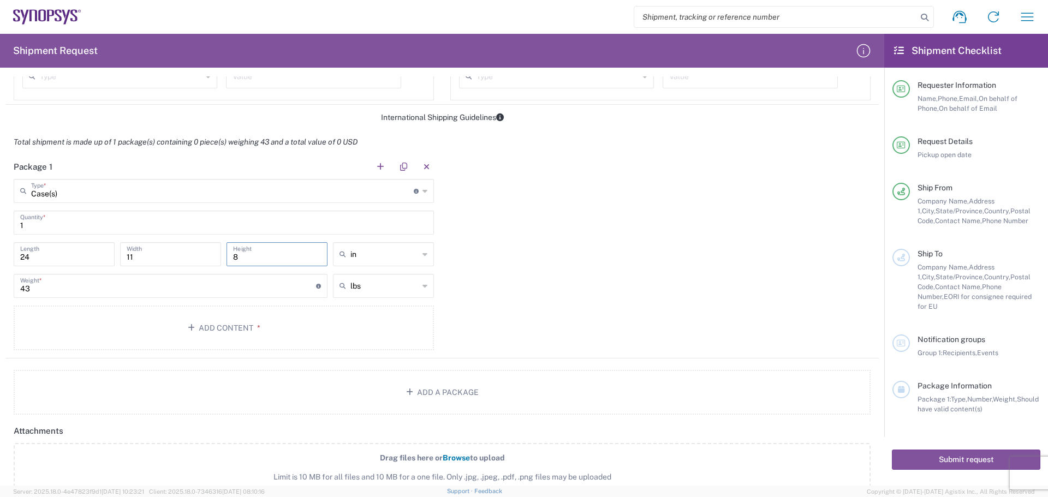
scroll to position [819, 0]
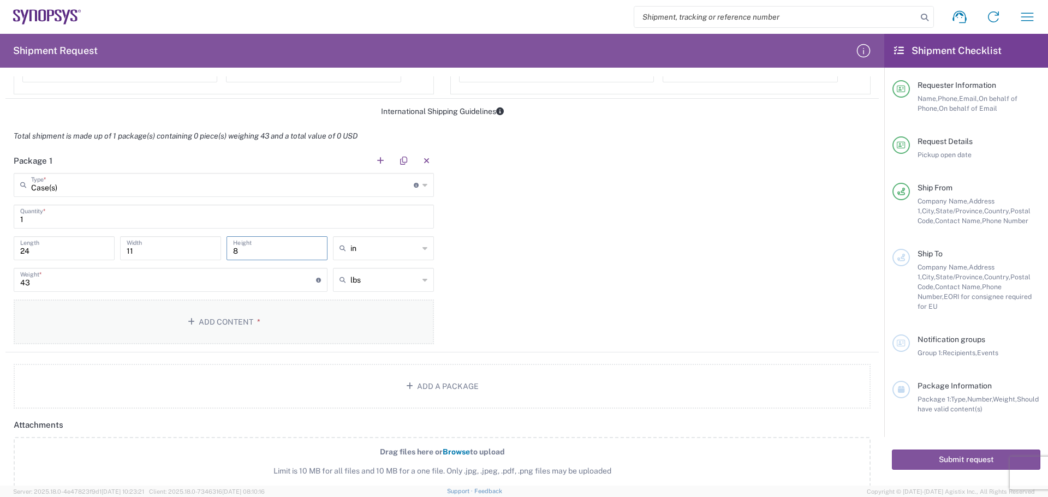
type input "8"
click at [192, 330] on button "Add Content *" at bounding box center [224, 322] width 420 height 45
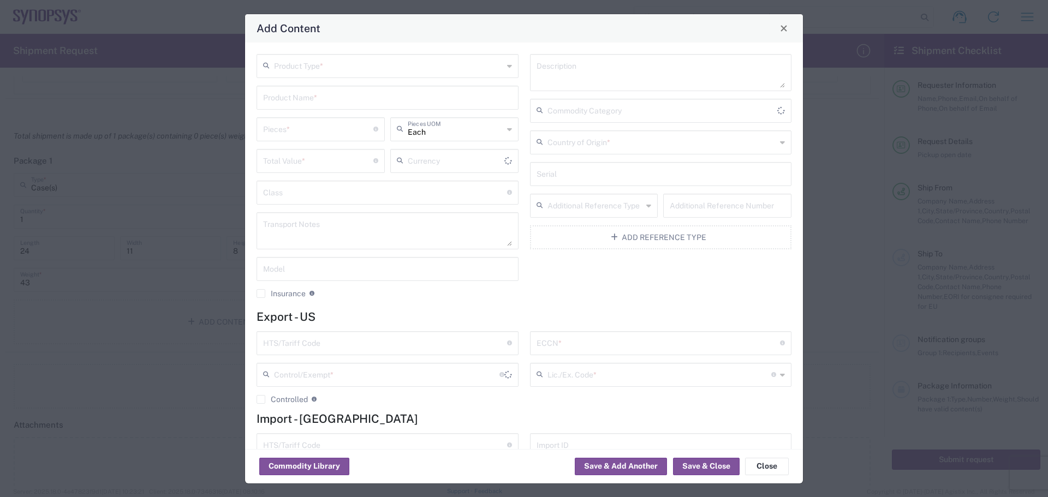
click at [396, 61] on input "text" at bounding box center [388, 65] width 229 height 19
type input "US Dollar"
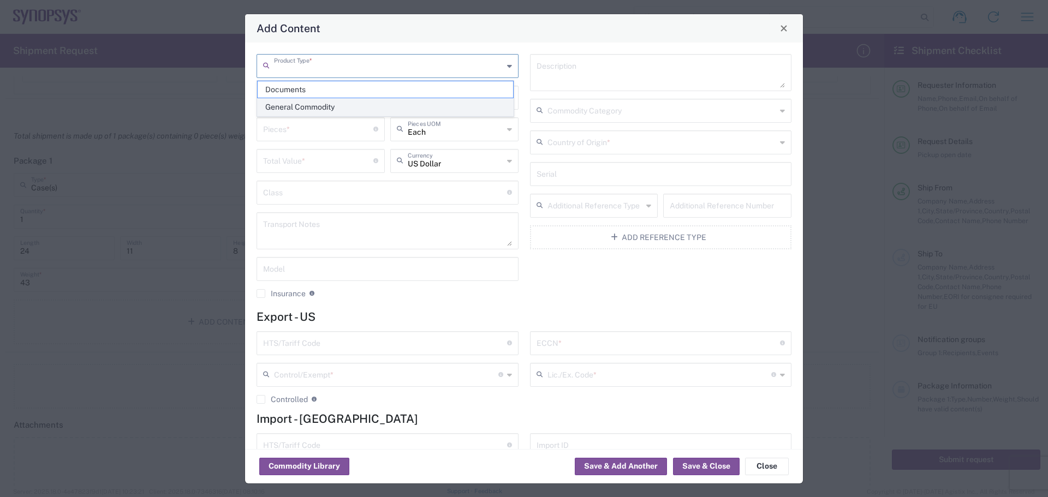
click at [399, 101] on span "General Commodity" at bounding box center [385, 107] width 255 height 17
type input "General Commodity"
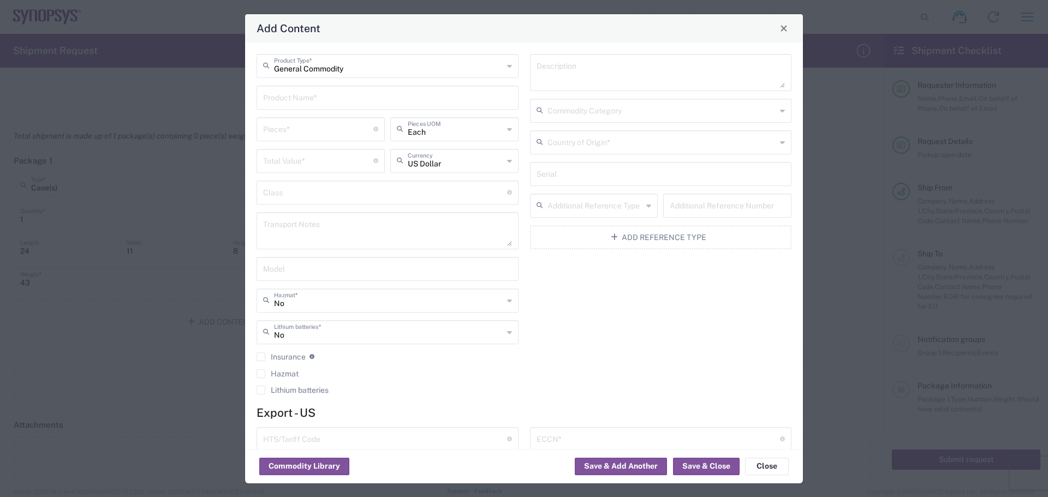
click at [399, 101] on input "text" at bounding box center [387, 96] width 249 height 19
click at [350, 102] on input "text" at bounding box center [387, 96] width 249 height 19
paste input "C24608"
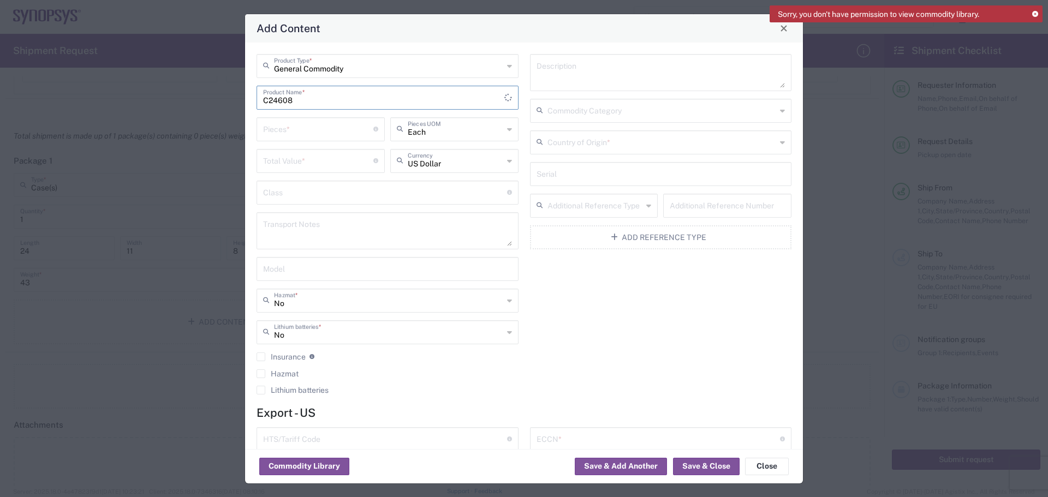
type input "C24608"
click at [318, 134] on input "number" at bounding box center [318, 128] width 110 height 19
type input "1"
click at [450, 152] on span "Each" at bounding box center [451, 153] width 124 height 17
click at [285, 164] on input "number" at bounding box center [318, 160] width 110 height 19
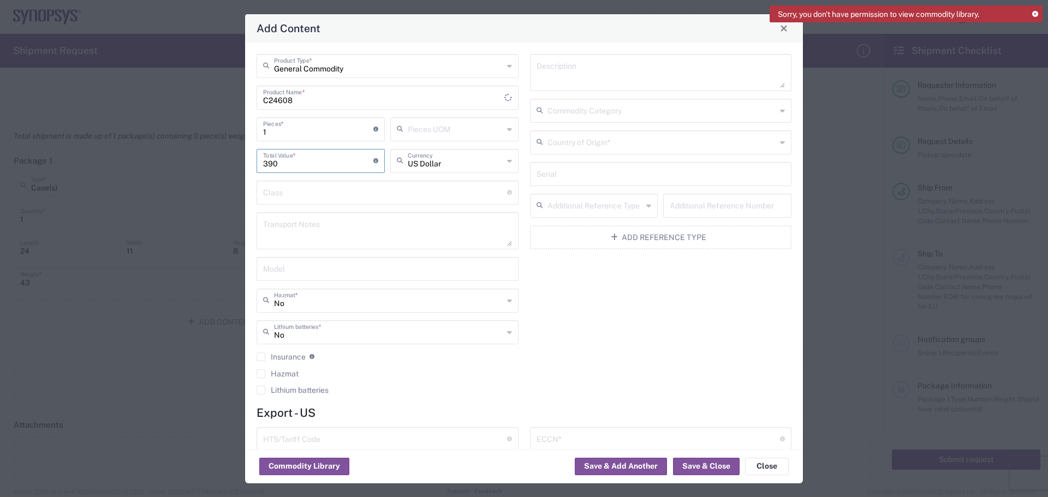
type input "390"
click at [519, 349] on div "Description Commodity Category Country of Origin * Serial Additional Reference …" at bounding box center [660, 228] width 273 height 348
click at [519, 76] on textarea at bounding box center [661, 72] width 249 height 31
paste textarea "Imperium Adapter Plate for C22460"
type textarea "Imperium Adapter Plate for C22460"
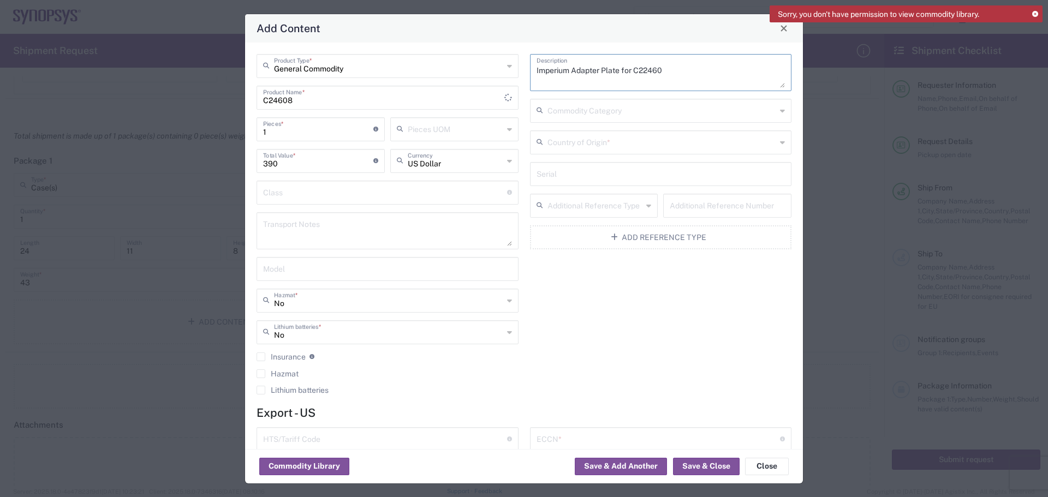
click at [519, 112] on input "text" at bounding box center [661, 109] width 229 height 19
click at [396, 194] on input "text" at bounding box center [385, 191] width 244 height 19
drag, startPoint x: 656, startPoint y: 350, endPoint x: 647, endPoint y: 347, distance: 9.1
click at [519, 351] on div "Imperium Adapter Plate for C22460 Description Commodity Category Country of Ori…" at bounding box center [660, 228] width 273 height 348
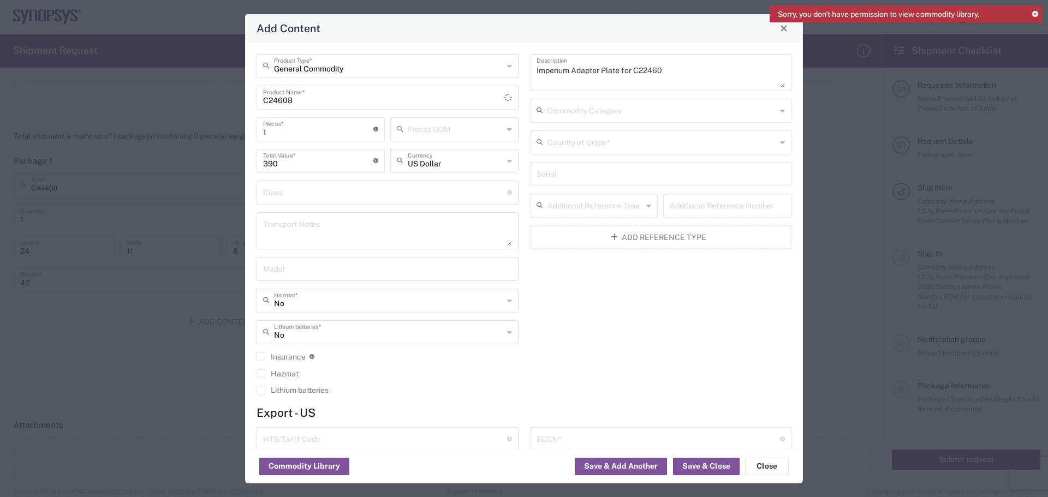
click at [519, 139] on icon at bounding box center [782, 142] width 5 height 17
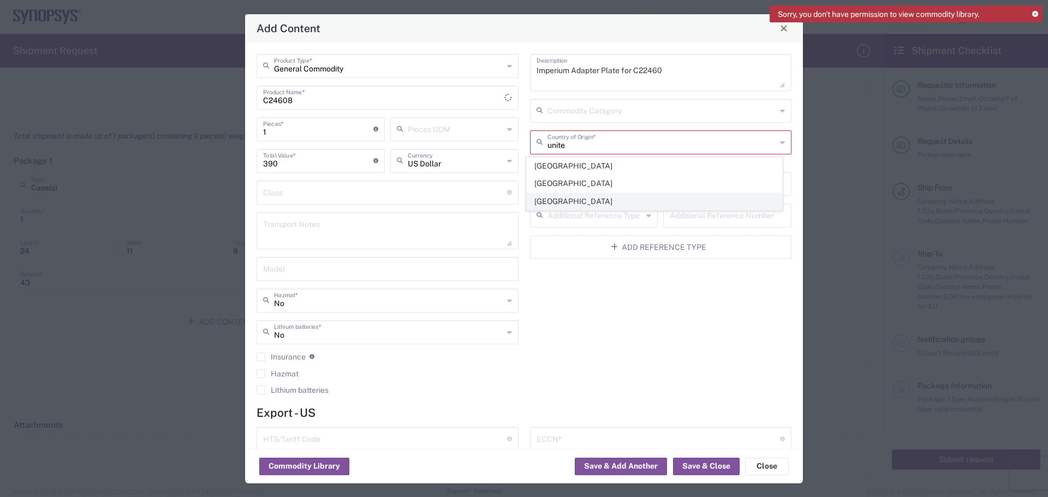
click at [519, 208] on span "[GEOGRAPHIC_DATA]" at bounding box center [654, 201] width 255 height 17
type input "[GEOGRAPHIC_DATA]"
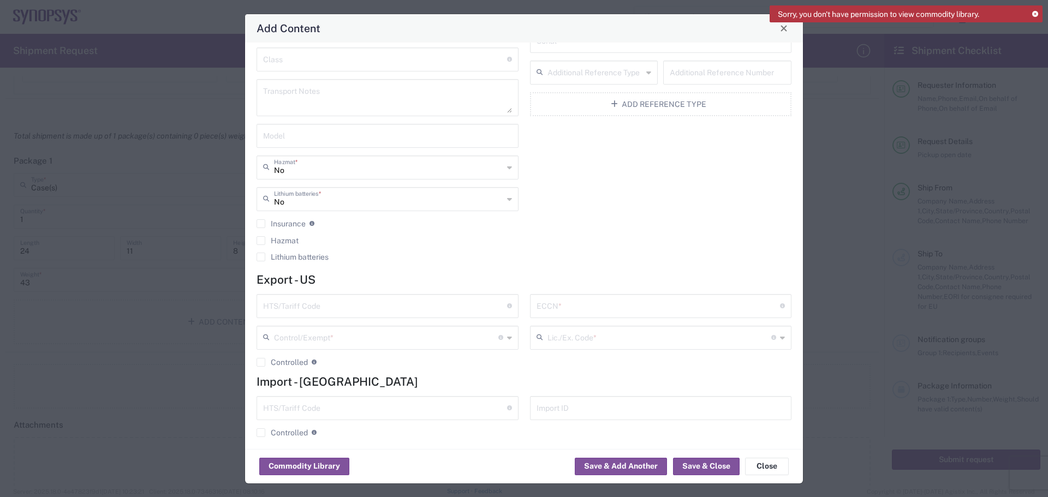
scroll to position [141, 0]
click at [394, 291] on input "text" at bounding box center [385, 297] width 244 height 19
paste input "9030.82.0000"
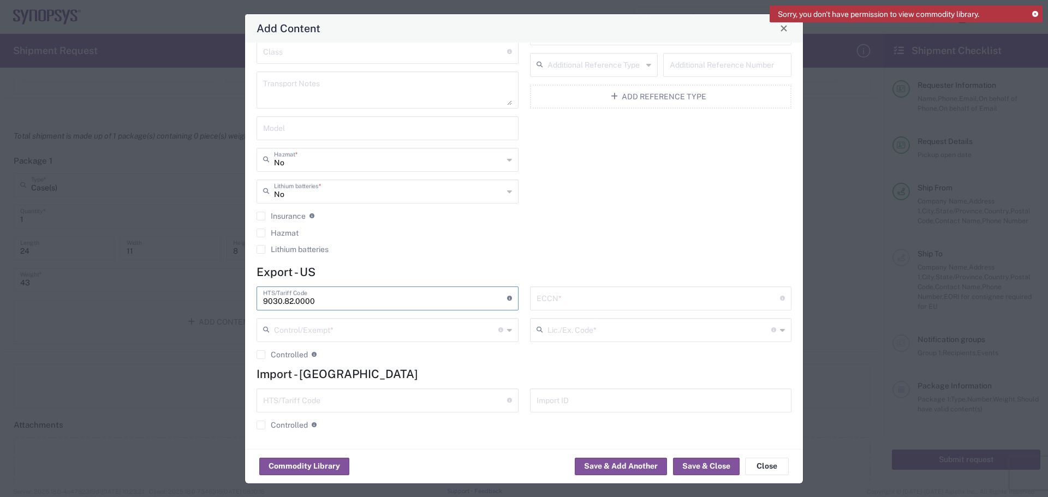
type input "9030.82.0000"
click at [519, 294] on input "text" at bounding box center [659, 297] width 244 height 19
type input "3A992"
click at [507, 330] on icon at bounding box center [509, 329] width 5 height 17
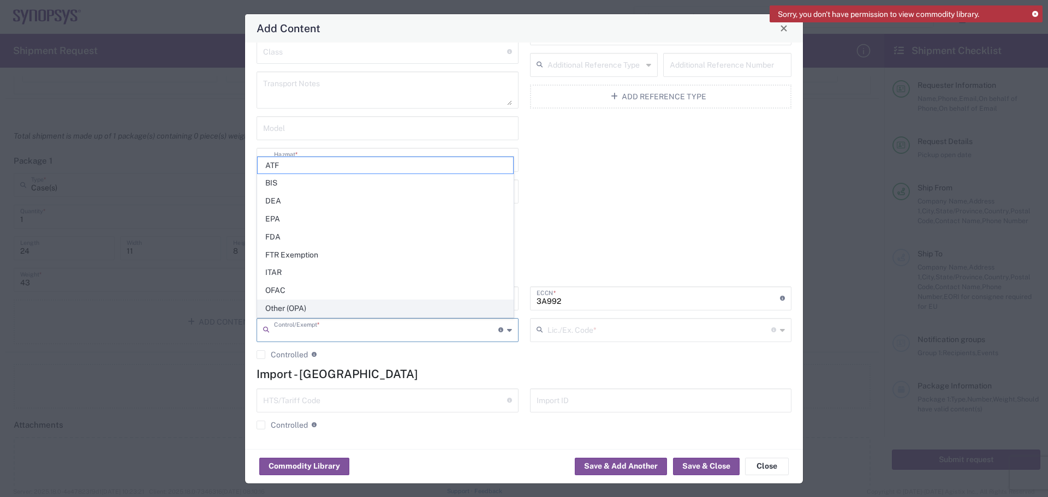
click at [479, 308] on span "Other (OPA)" at bounding box center [385, 308] width 255 height 17
type input "Other (OPA)"
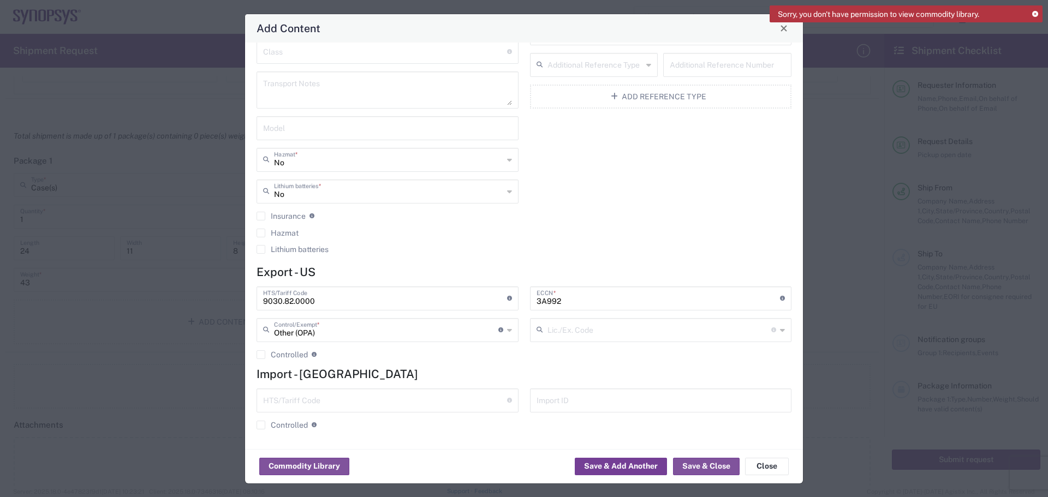
click at [519, 430] on button "Save & Add Another" at bounding box center [621, 466] width 92 height 17
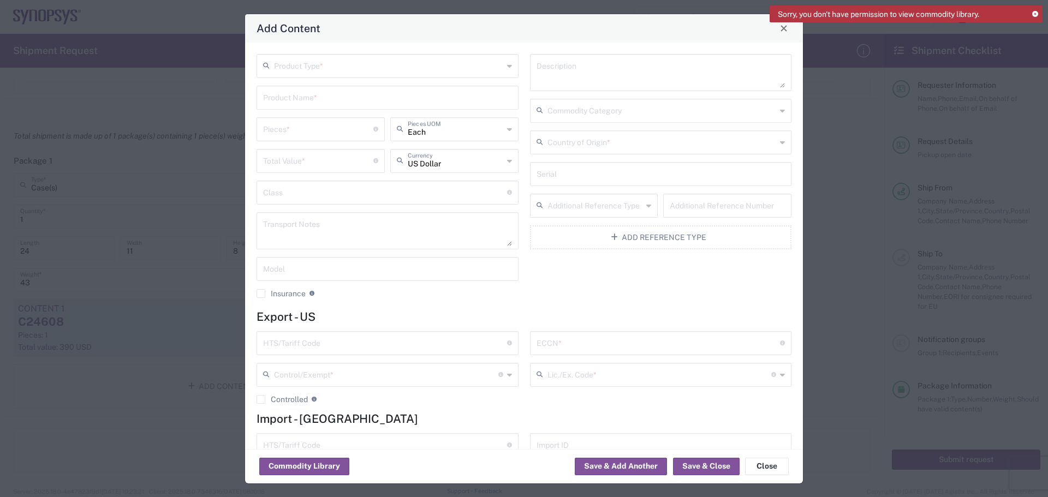
click at [395, 79] on div "Product Type * Product Name * Pieces * Number of pieces inside all the packages…" at bounding box center [387, 180] width 273 height 252
click at [397, 68] on input "text" at bounding box center [388, 65] width 229 height 19
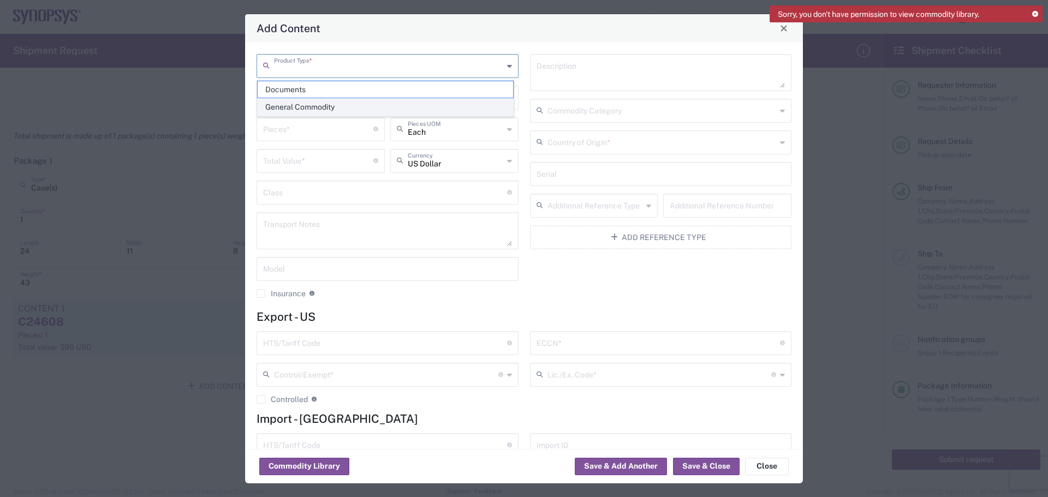
click at [382, 108] on span "General Commodity" at bounding box center [385, 107] width 255 height 17
type input "General Commodity"
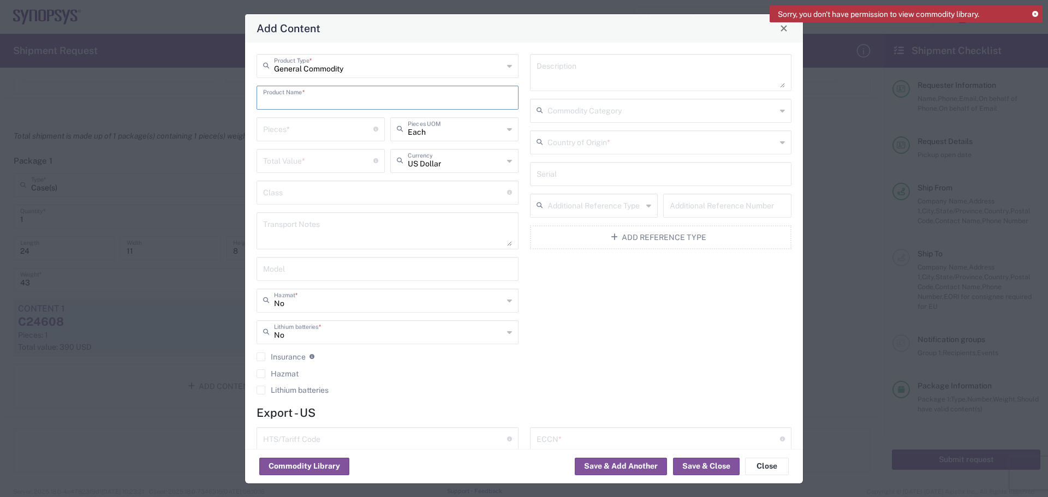
click at [326, 100] on input "text" at bounding box center [387, 96] width 249 height 19
paste input "C24609"
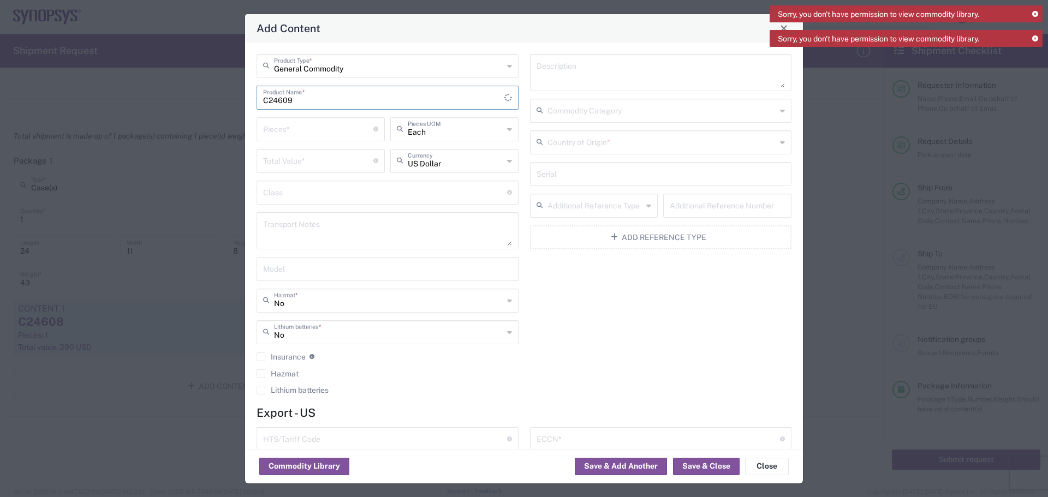
type input "C24609"
click at [519, 73] on textarea at bounding box center [661, 72] width 249 height 31
click at [519, 79] on textarea at bounding box center [661, 72] width 249 height 31
paste textarea "Thermal [PERSON_NAME], 22mm x 22mm IC, C"
type textarea "Thermal [PERSON_NAME], 22mm x 22mm IC, C"
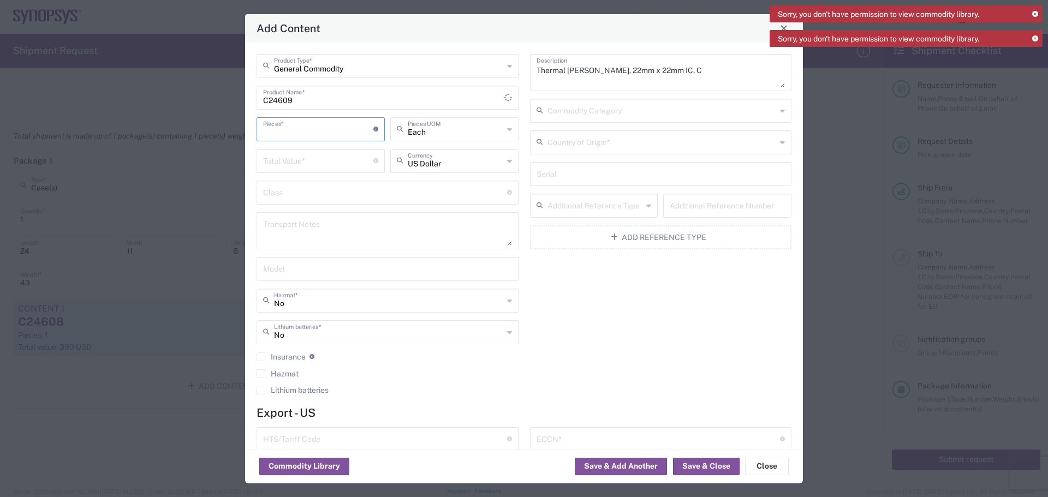
click at [302, 134] on input "number" at bounding box center [318, 128] width 110 height 19
type input "1"
click at [315, 162] on input "number" at bounding box center [318, 160] width 110 height 19
type input "1500"
click at [519, 142] on input "text" at bounding box center [661, 141] width 229 height 19
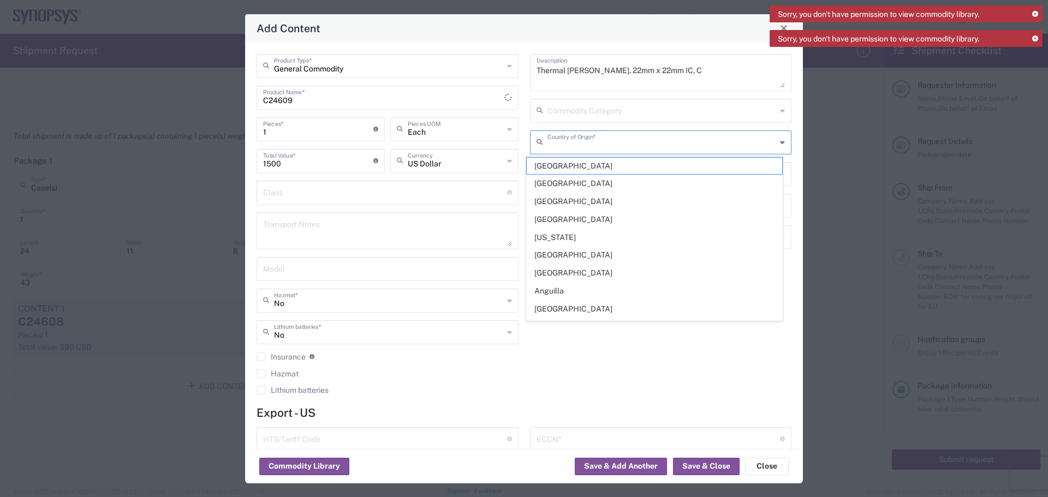
type input "[GEOGRAPHIC_DATA]"
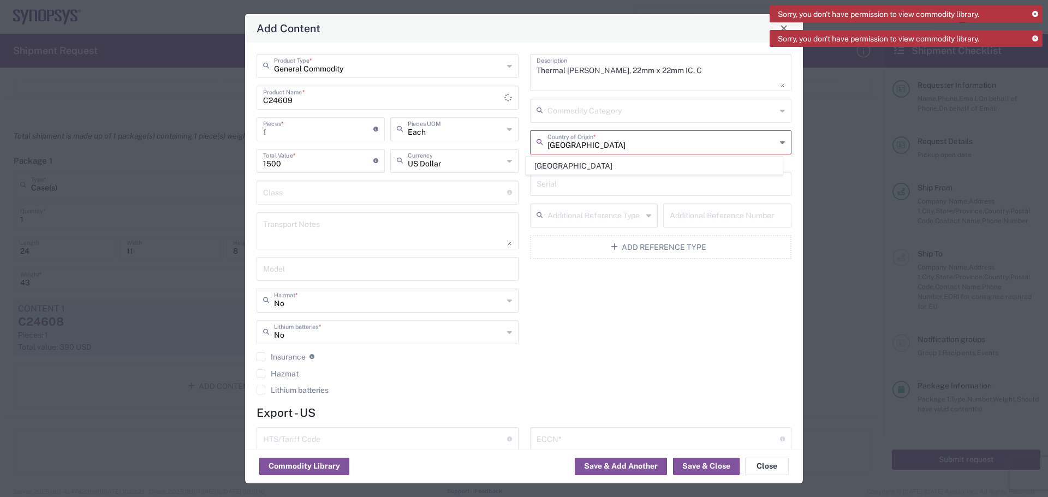
click at [519, 165] on span "[GEOGRAPHIC_DATA]" at bounding box center [654, 166] width 255 height 17
click at [519, 295] on div "Thermal [PERSON_NAME], 22mm x 22mm IC, C Description Commodity Category United …" at bounding box center [660, 228] width 273 height 348
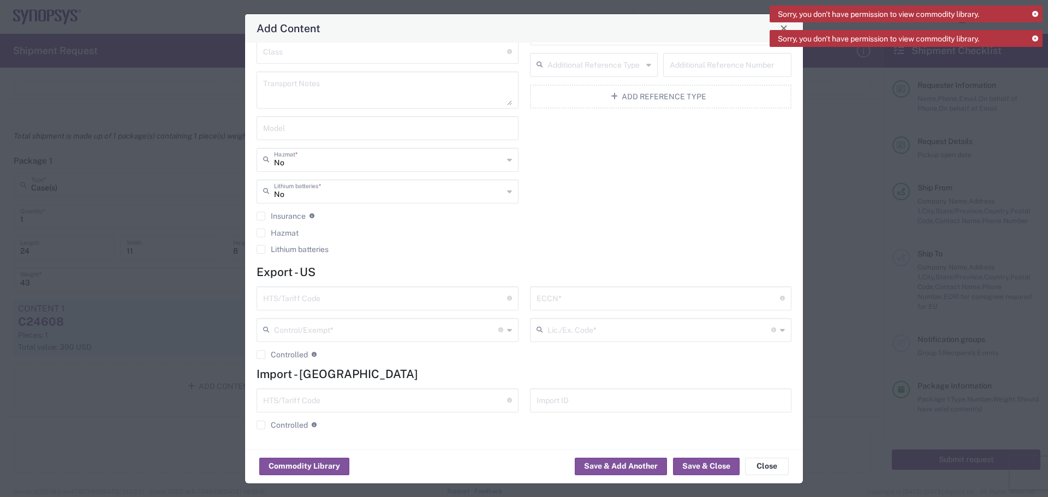
click at [475, 298] on input "text" at bounding box center [385, 297] width 244 height 19
paste input "Thermal [PERSON_NAME], 22mm x 22mm IC, C"
type input "Thermal [PERSON_NAME], 22mm x 22mm IC, C"
drag, startPoint x: 464, startPoint y: 296, endPoint x: 157, endPoint y: 285, distance: 307.5
click at [152, 291] on div "Add Content General Commodity Product Type * C24609 Product Name * 1 Pieces * N…" at bounding box center [524, 248] width 1048 height 497
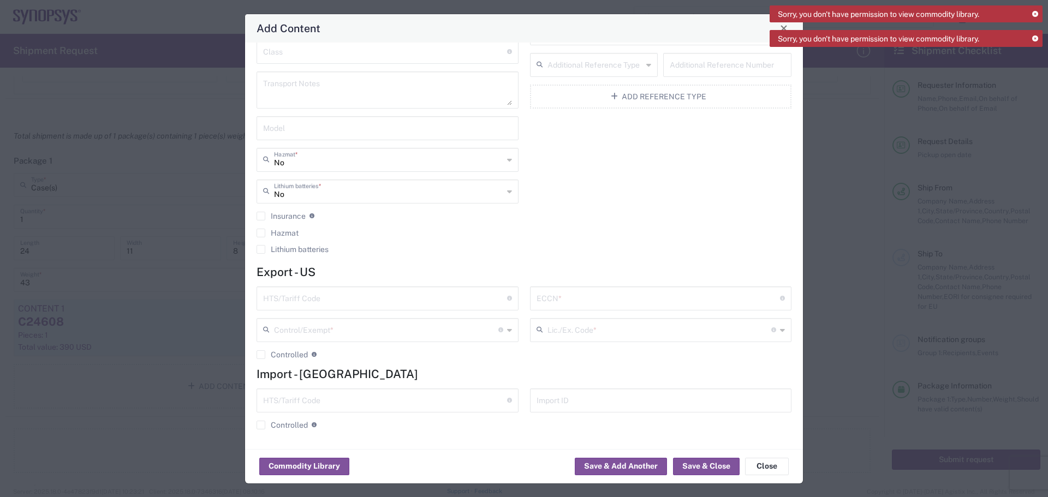
click at [317, 306] on input "text" at bounding box center [385, 297] width 244 height 19
paste input "9030.82.0000"
type input "9030.82.0000"
click at [519, 296] on input "text" at bounding box center [659, 297] width 244 height 19
type input "3A992"
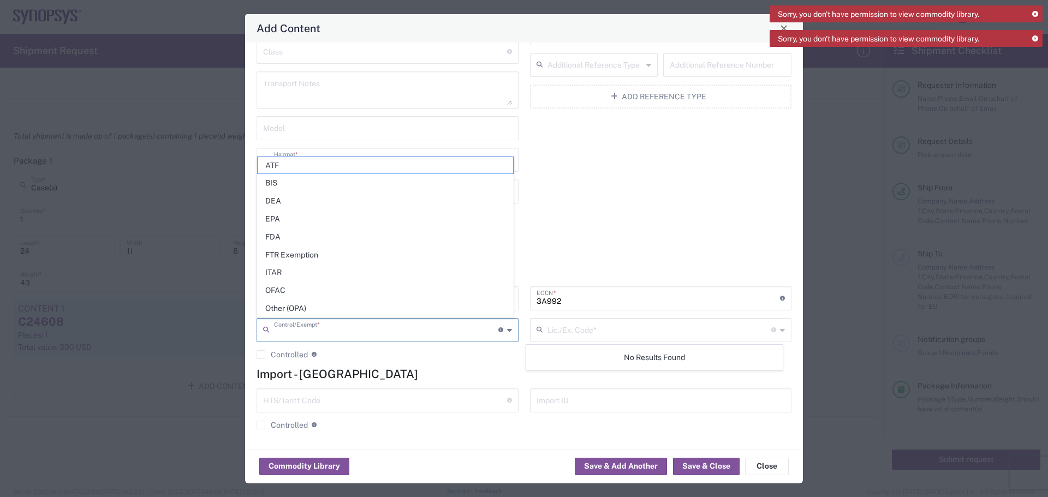
click at [464, 324] on input "text" at bounding box center [386, 329] width 224 height 19
click at [449, 300] on span "Other (OPA)" at bounding box center [385, 308] width 255 height 17
type input "Other (OPA)"
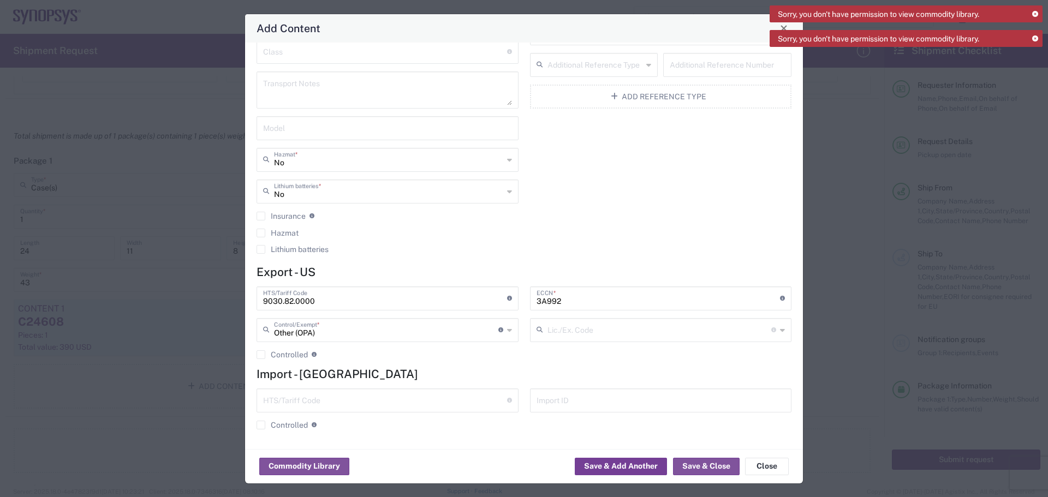
click at [519, 430] on button "Save & Add Another" at bounding box center [621, 466] width 92 height 17
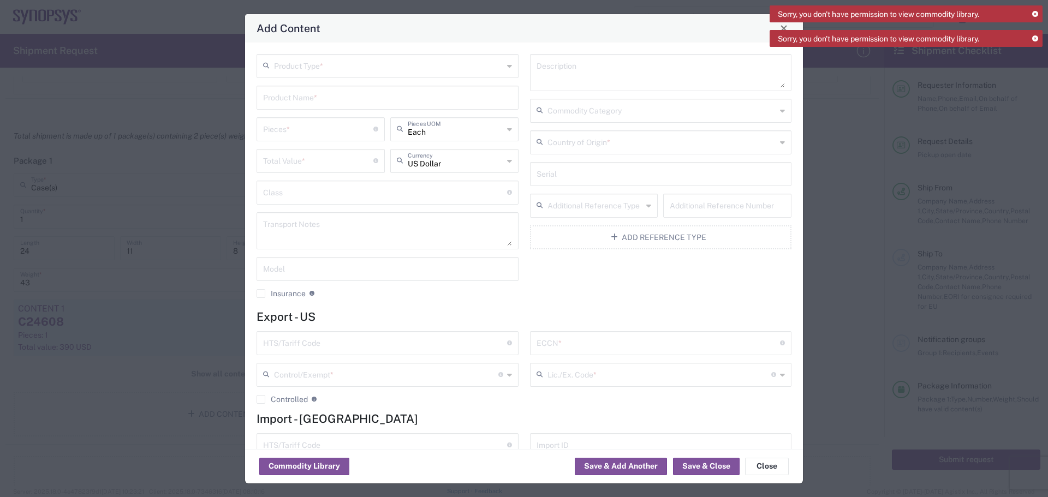
click at [482, 71] on input "text" at bounding box center [388, 65] width 229 height 19
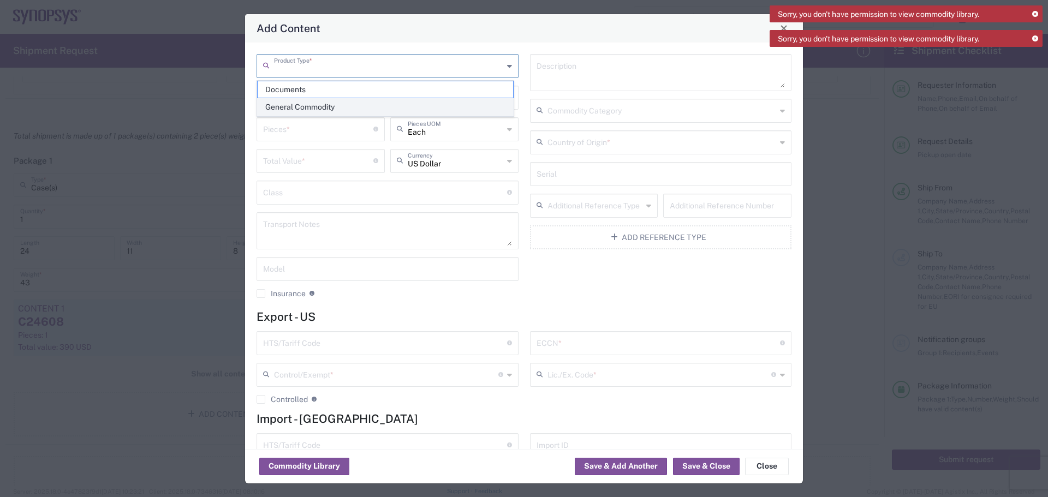
click at [455, 108] on span "General Commodity" at bounding box center [385, 107] width 255 height 17
type input "General Commodity"
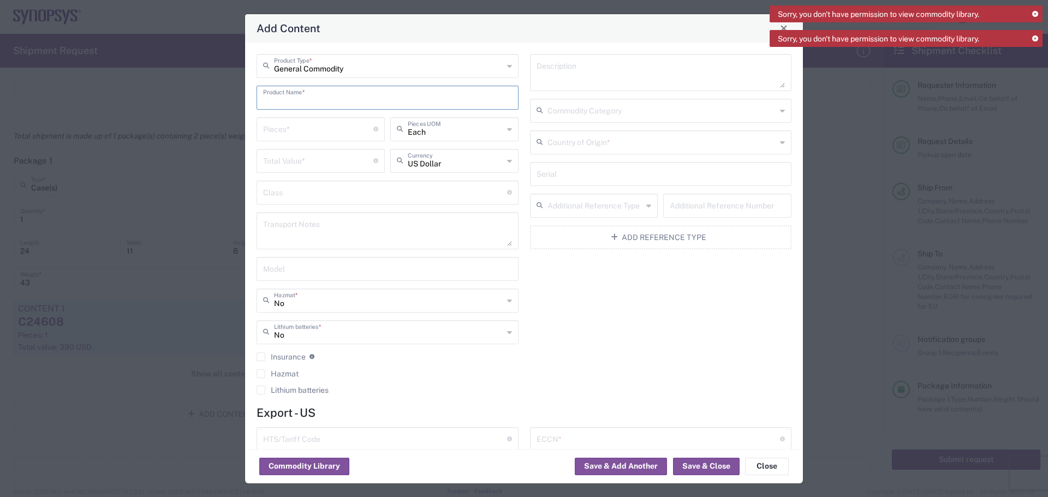
click at [331, 104] on input "text" at bounding box center [387, 96] width 249 height 19
click at [357, 99] on input "text" at bounding box center [387, 96] width 249 height 19
paste input "THM-SY-10W2-DEMO"
type input "THM-SY-10W2-DEMO"
click at [342, 133] on input "number" at bounding box center [318, 128] width 110 height 19
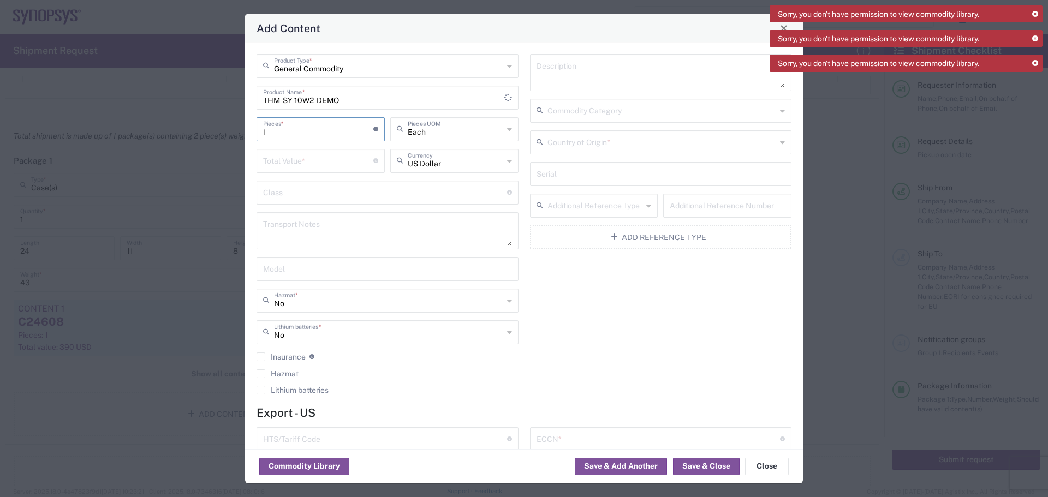
type input "1"
click at [320, 157] on input "number" at bounding box center [318, 160] width 110 height 19
type input "0"
click at [519, 149] on input "text" at bounding box center [661, 141] width 229 height 19
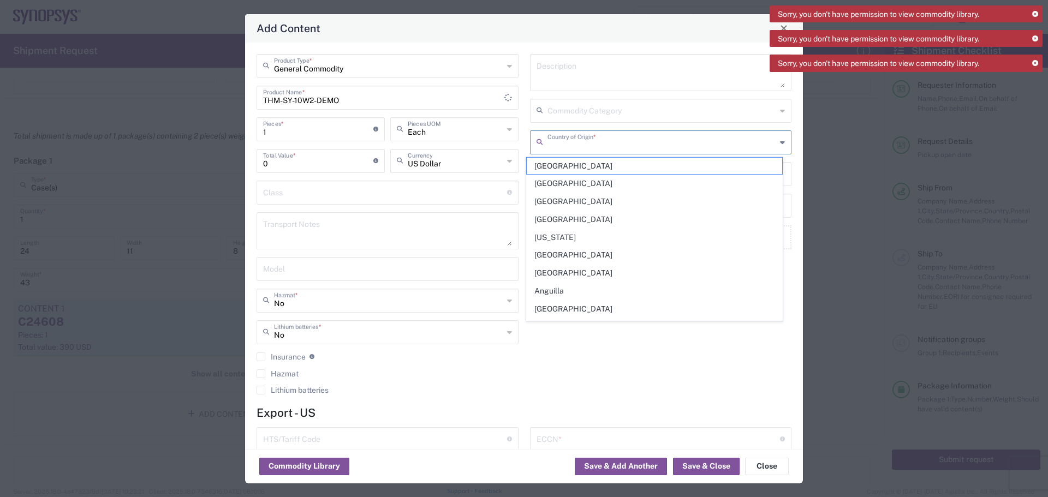
type input "[GEOGRAPHIC_DATA]"
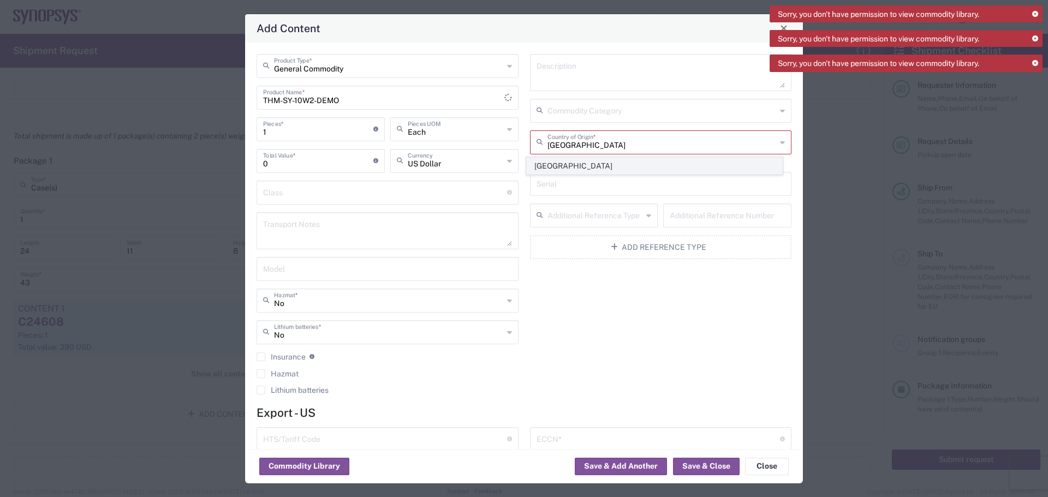
click at [519, 169] on span "[GEOGRAPHIC_DATA]" at bounding box center [654, 166] width 255 height 17
click at [519, 77] on textarea at bounding box center [661, 72] width 249 height 31
paste textarea "IMPERIUM GEN 2 10W SYSTEM DEMO"
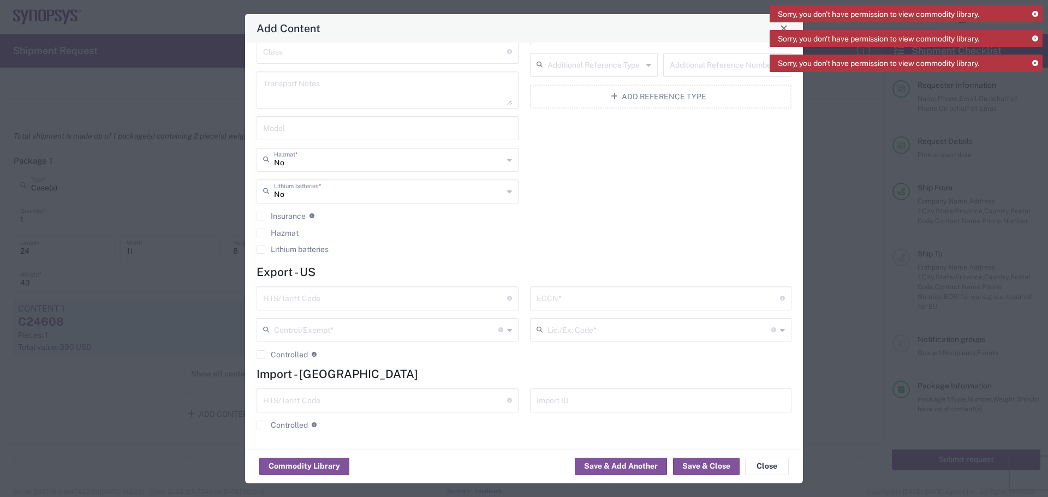
type textarea "IMPERIUM GEN 2 10W SYSTEM DEMO"
click at [491, 299] on input "text" at bounding box center [385, 297] width 244 height 19
click at [401, 302] on input "text" at bounding box center [385, 297] width 244 height 19
paste input "9030.82.0000"
type input "9030.82.0000"
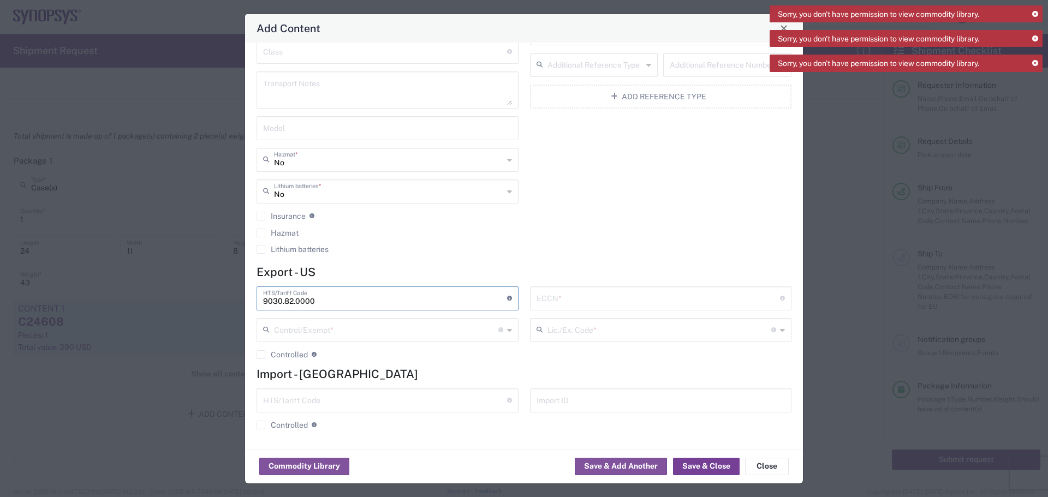
click at [519, 430] on button "Save & Close" at bounding box center [706, 466] width 67 height 17
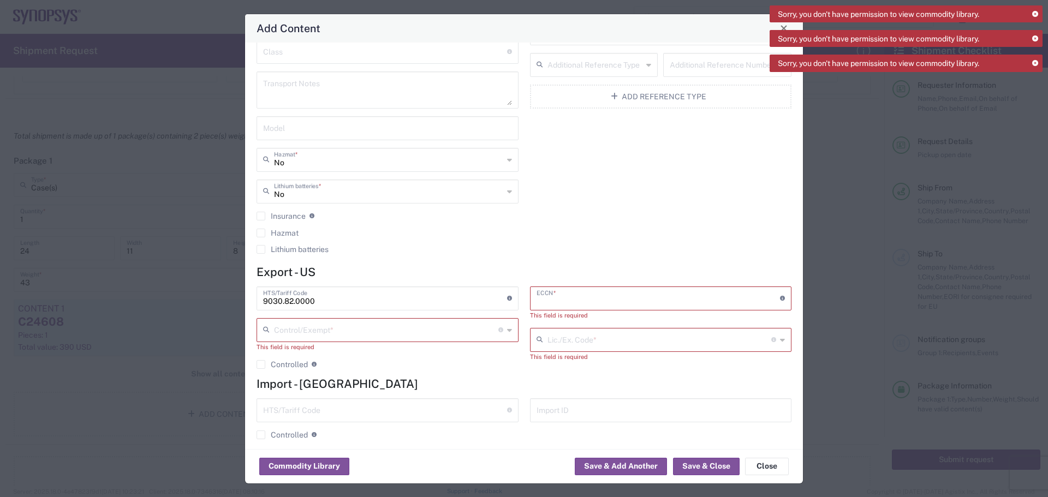
click at [519, 302] on input "text" at bounding box center [659, 297] width 244 height 19
type input "3a992"
click at [468, 337] on input "text" at bounding box center [386, 329] width 224 height 19
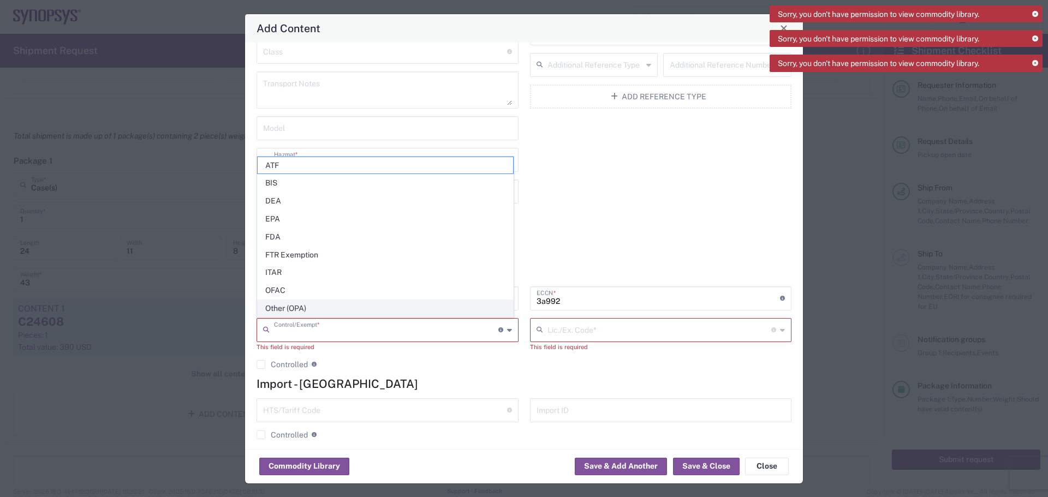
click at [476, 308] on span "Other (OPA)" at bounding box center [385, 308] width 255 height 17
type input "Other (OPA)"
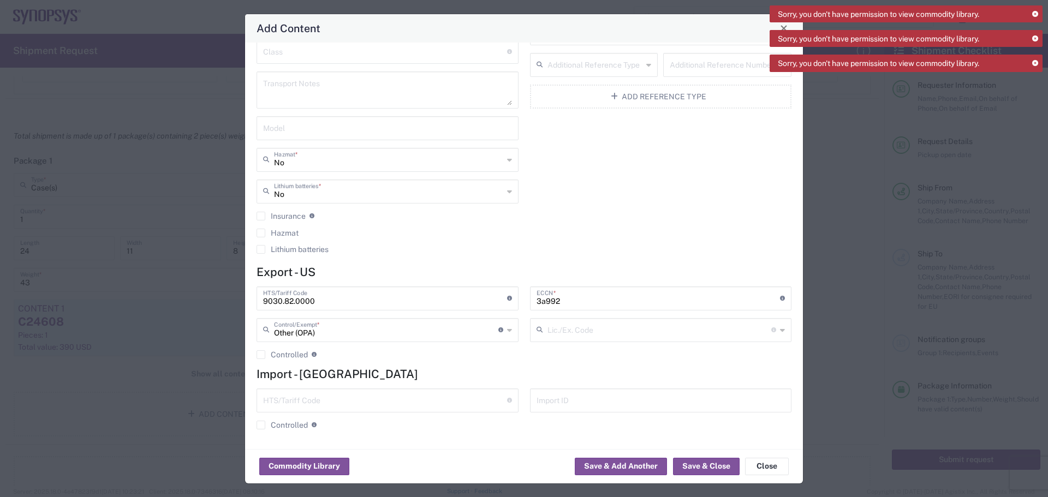
click at [519, 338] on input "text" at bounding box center [659, 329] width 224 height 19
click at [519, 430] on button "Save & Add Another" at bounding box center [621, 466] width 92 height 17
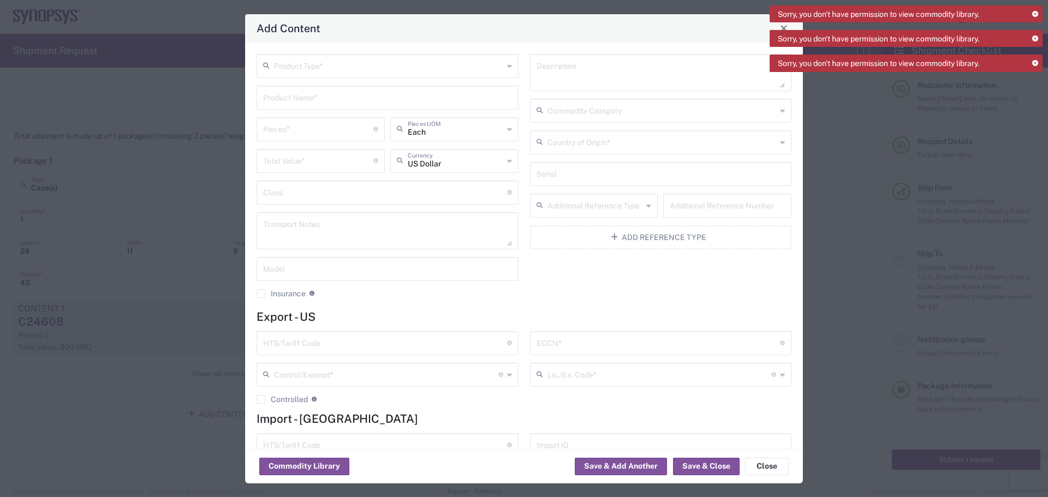
click at [328, 68] on input "text" at bounding box center [388, 65] width 229 height 19
click at [324, 108] on span "General Commodity" at bounding box center [385, 107] width 255 height 17
type input "General Commodity"
click at [419, 91] on input "text" at bounding box center [387, 96] width 249 height 19
paste input "THM-HD40-SKT-04-DEMO"
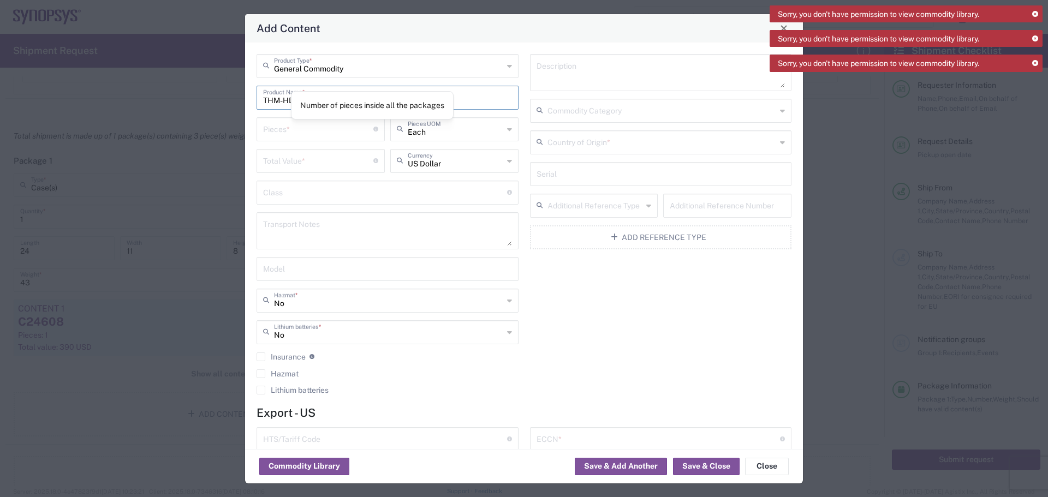
type input "THM-HD40-SKT-04-DEMO"
click at [341, 135] on input "number" at bounding box center [318, 128] width 110 height 19
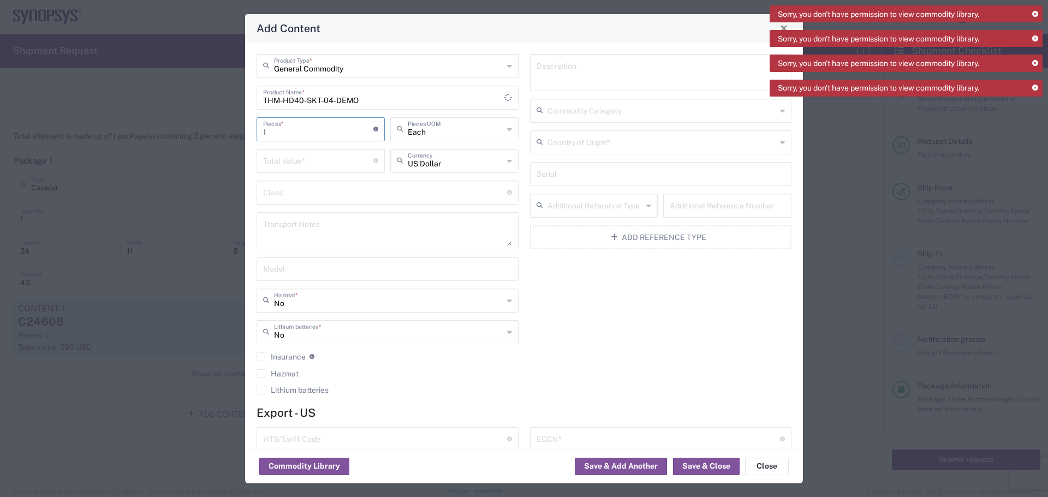
type input "1"
click at [330, 160] on input "number" at bounding box center [318, 160] width 110 height 19
type input "0"
click at [519, 73] on textarea at bounding box center [661, 72] width 249 height 31
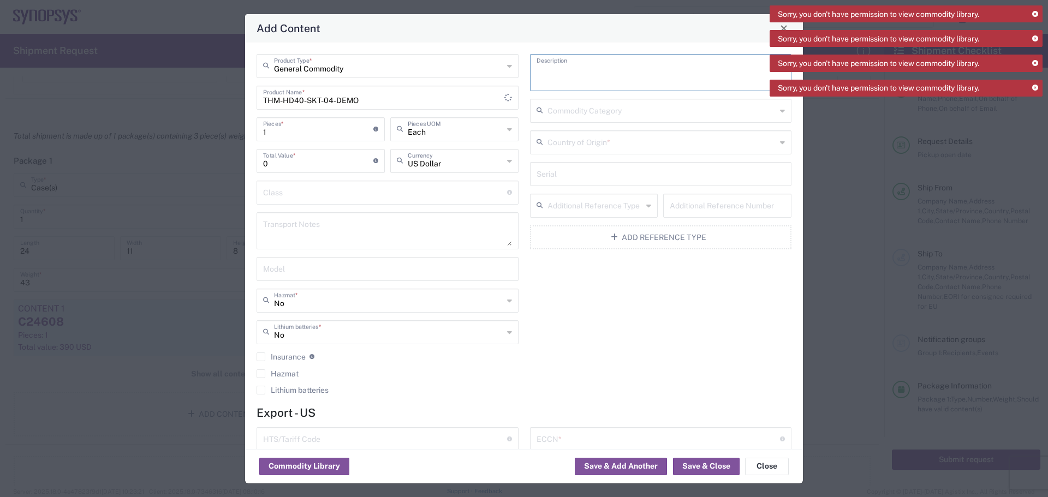
paste textarea "THERMAL CONTROL SOCKET HEAD 40MM"
type textarea "THERMAL CONTROL SOCKET HEAD 40MM"
click at [519, 106] on input "text" at bounding box center [661, 109] width 229 height 19
click at [519, 312] on div "THERMAL CONTROL SOCKET HEAD 40MM Description Commodity Category Country of Orig…" at bounding box center [660, 228] width 273 height 348
click at [519, 144] on input "text" at bounding box center [661, 141] width 229 height 19
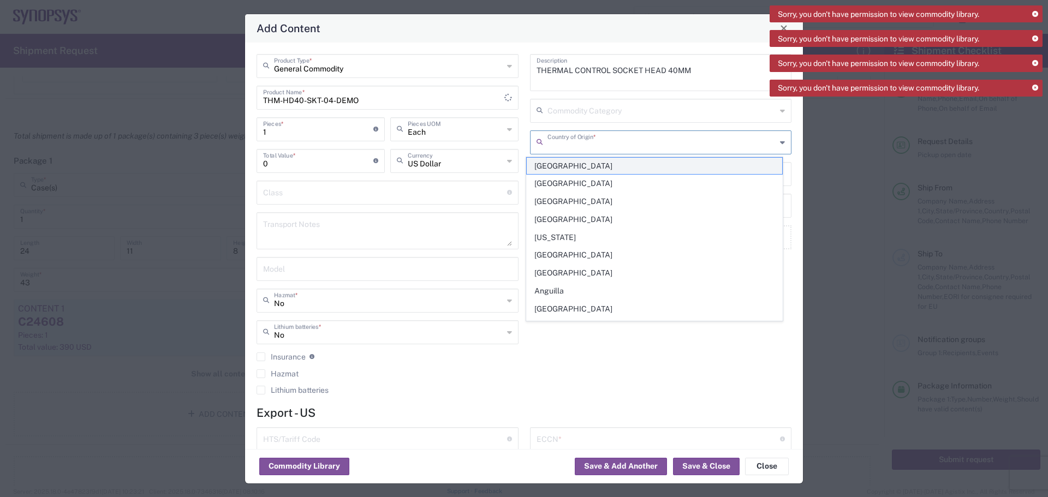
type input "[GEOGRAPHIC_DATA]"
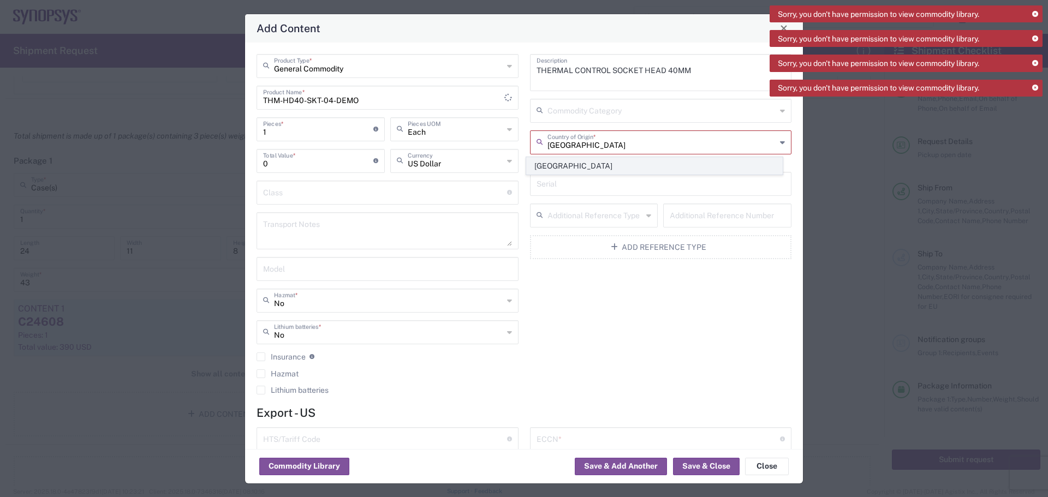
click at [519, 165] on span "[GEOGRAPHIC_DATA]" at bounding box center [654, 166] width 255 height 17
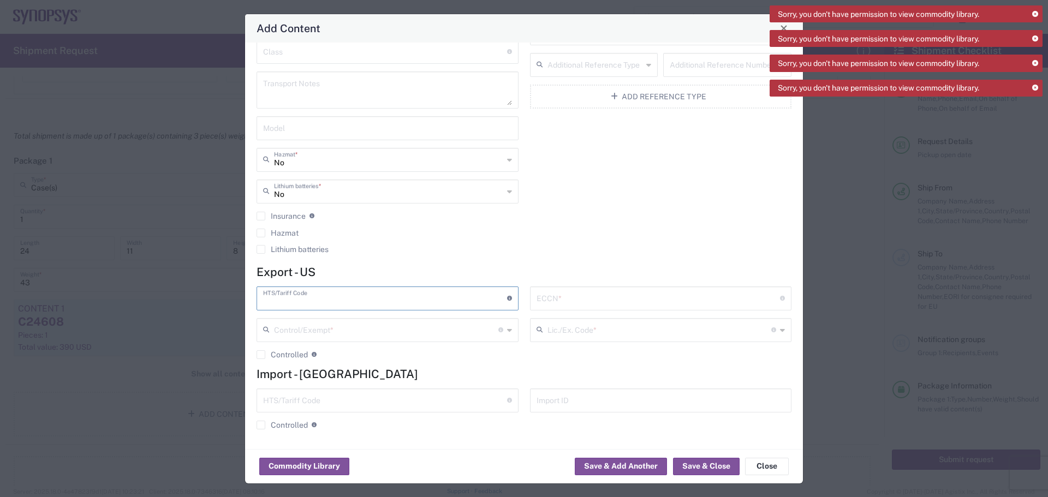
click at [424, 304] on input "text" at bounding box center [385, 297] width 244 height 19
paste input "9030.82.0000"
type input "9030.82.0000"
click at [428, 331] on input "text" at bounding box center [386, 329] width 224 height 19
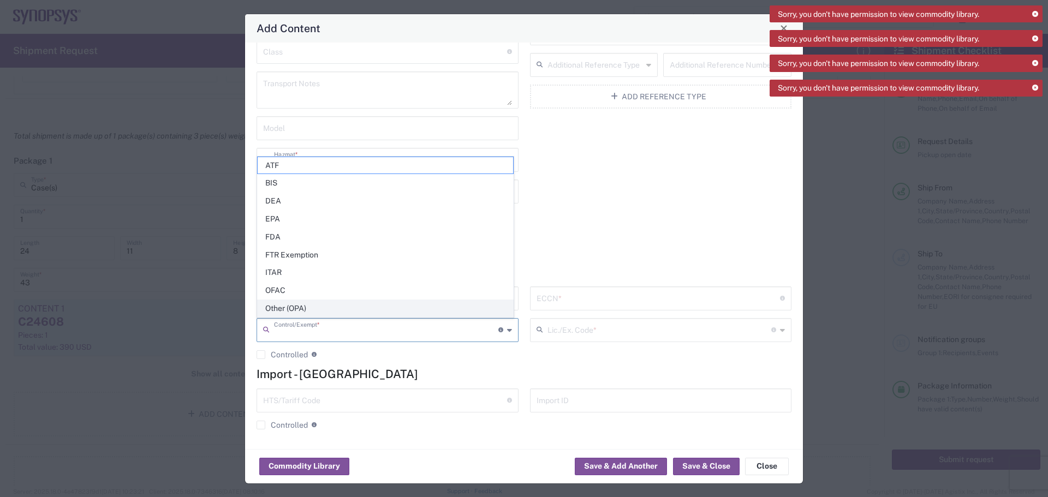
click at [432, 308] on span "Other (OPA)" at bounding box center [385, 308] width 255 height 17
type input "Other (OPA)"
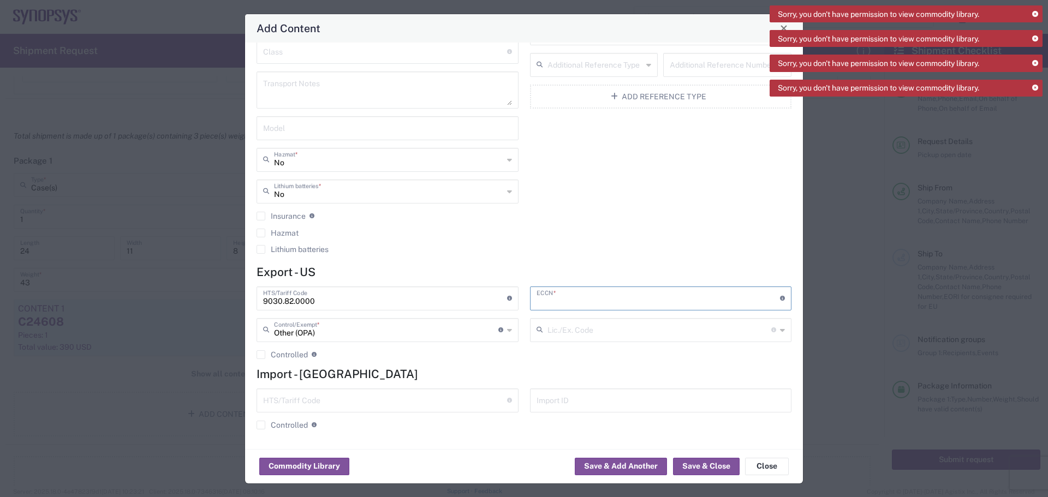
click at [519, 296] on input "text" at bounding box center [659, 297] width 244 height 19
type input "3a992"
click at [519, 430] on button "Save & Close" at bounding box center [706, 466] width 67 height 17
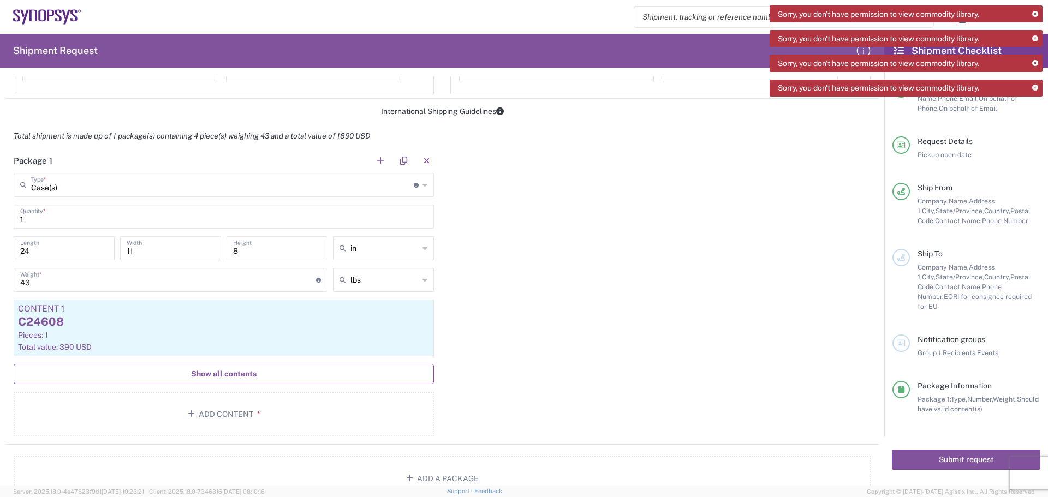
click at [163, 372] on button "Show all contents" at bounding box center [224, 374] width 420 height 20
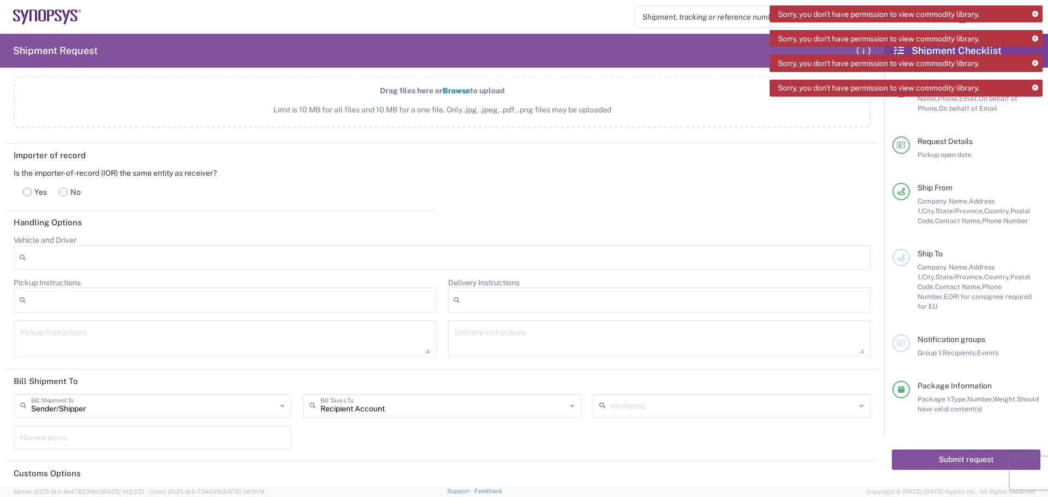
scroll to position [1512, 0]
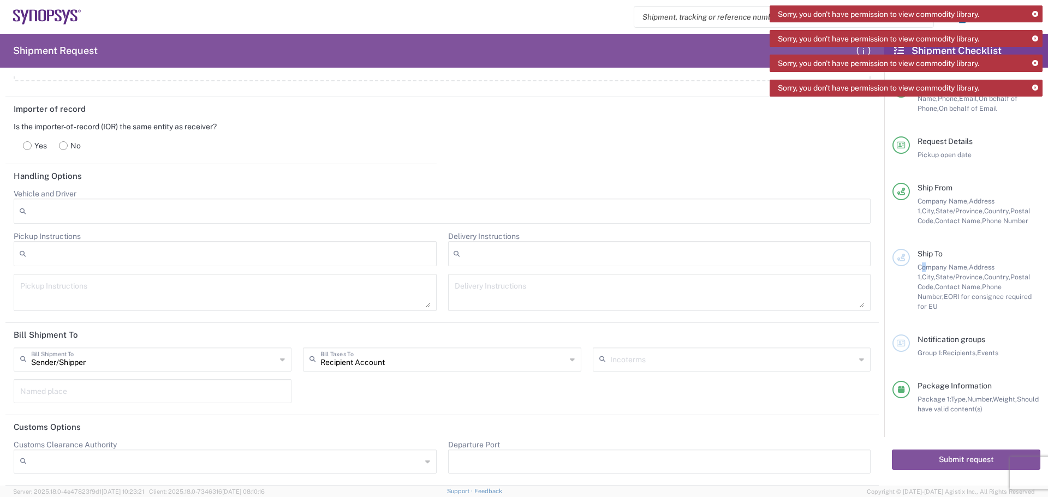
click at [519, 269] on div "Ship To Company Name, Address 1, City, State/Province, Country, Postal Code, Co…" at bounding box center [975, 280] width 130 height 63
click at [519, 255] on icon at bounding box center [901, 258] width 8 height 8
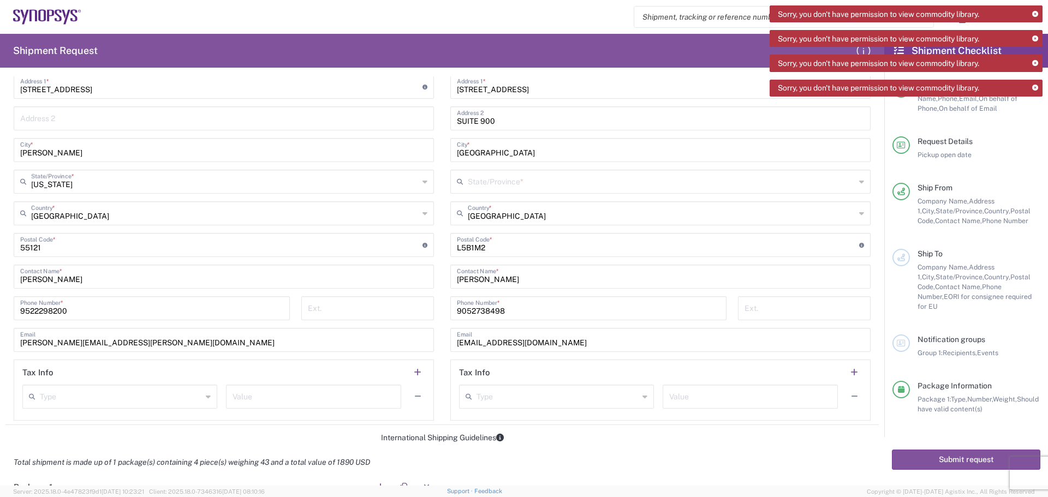
scroll to position [475, 0]
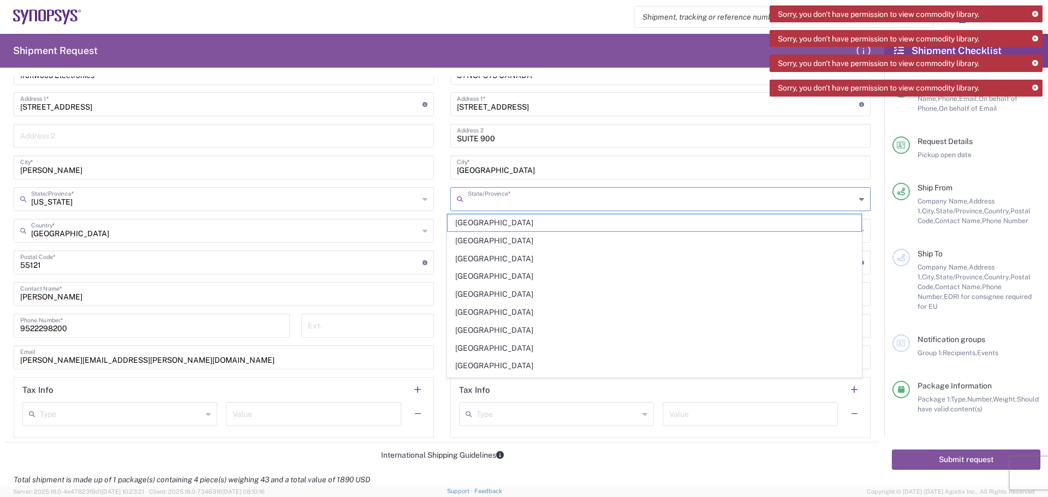
click at [519, 204] on input "text" at bounding box center [662, 198] width 388 height 19
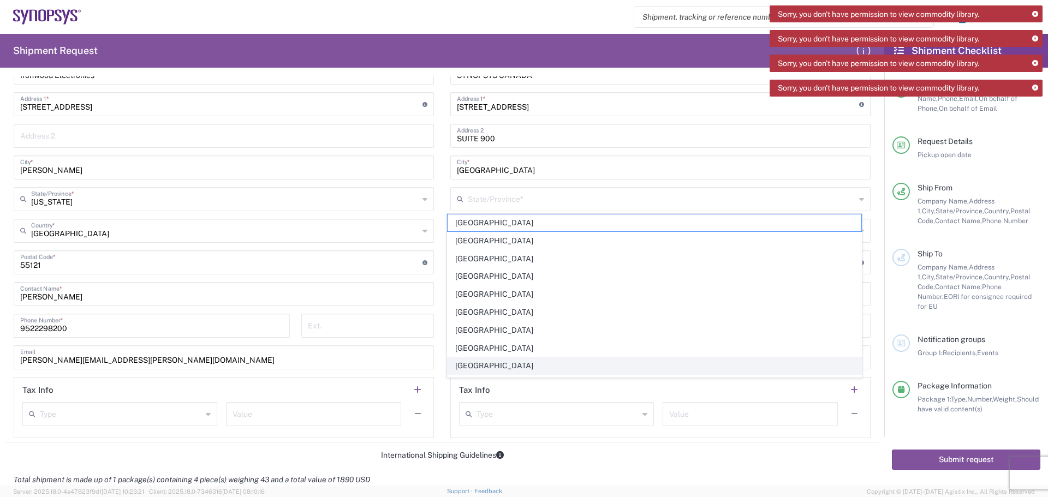
click at [519, 367] on span "[GEOGRAPHIC_DATA]" at bounding box center [655, 366] width 414 height 17
type input "[GEOGRAPHIC_DATA]"
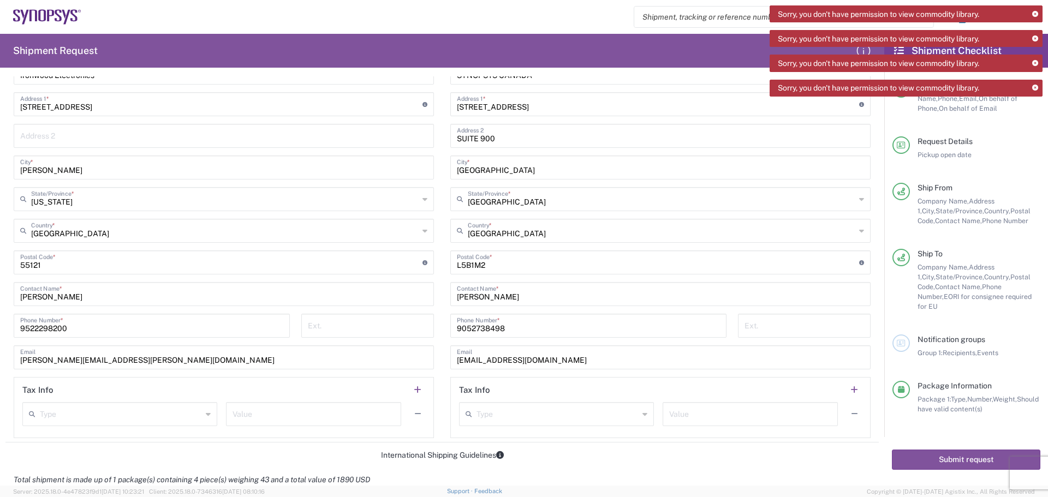
drag, startPoint x: 935, startPoint y: 331, endPoint x: 935, endPoint y: 344, distance: 13.6
click at [519, 335] on span "Notification groups" at bounding box center [952, 339] width 68 height 9
click at [519, 430] on button "Submit request" at bounding box center [966, 460] width 148 height 20
